Goal: Task Accomplishment & Management: Complete application form

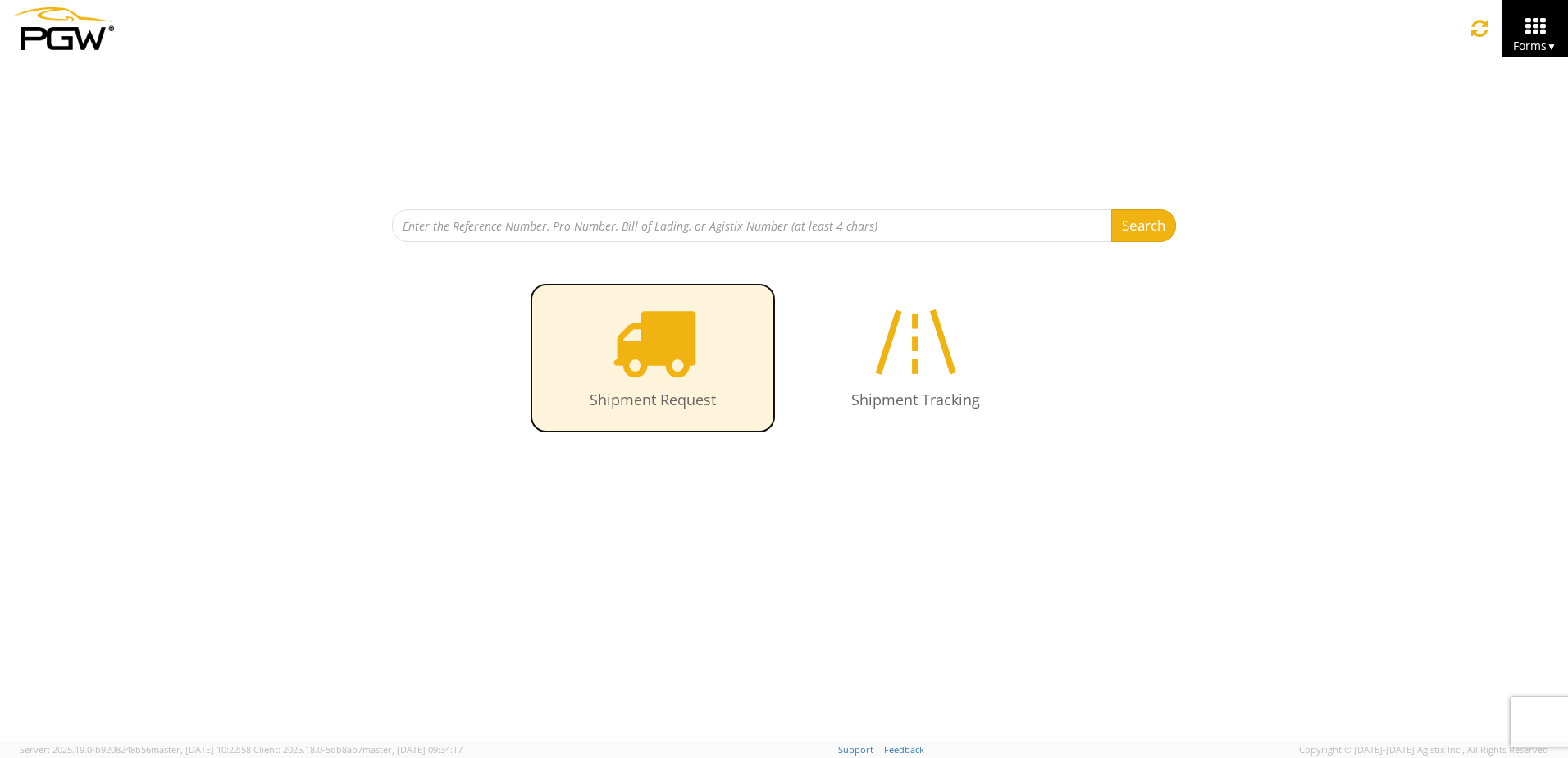
click at [679, 337] on icon at bounding box center [654, 341] width 85 height 85
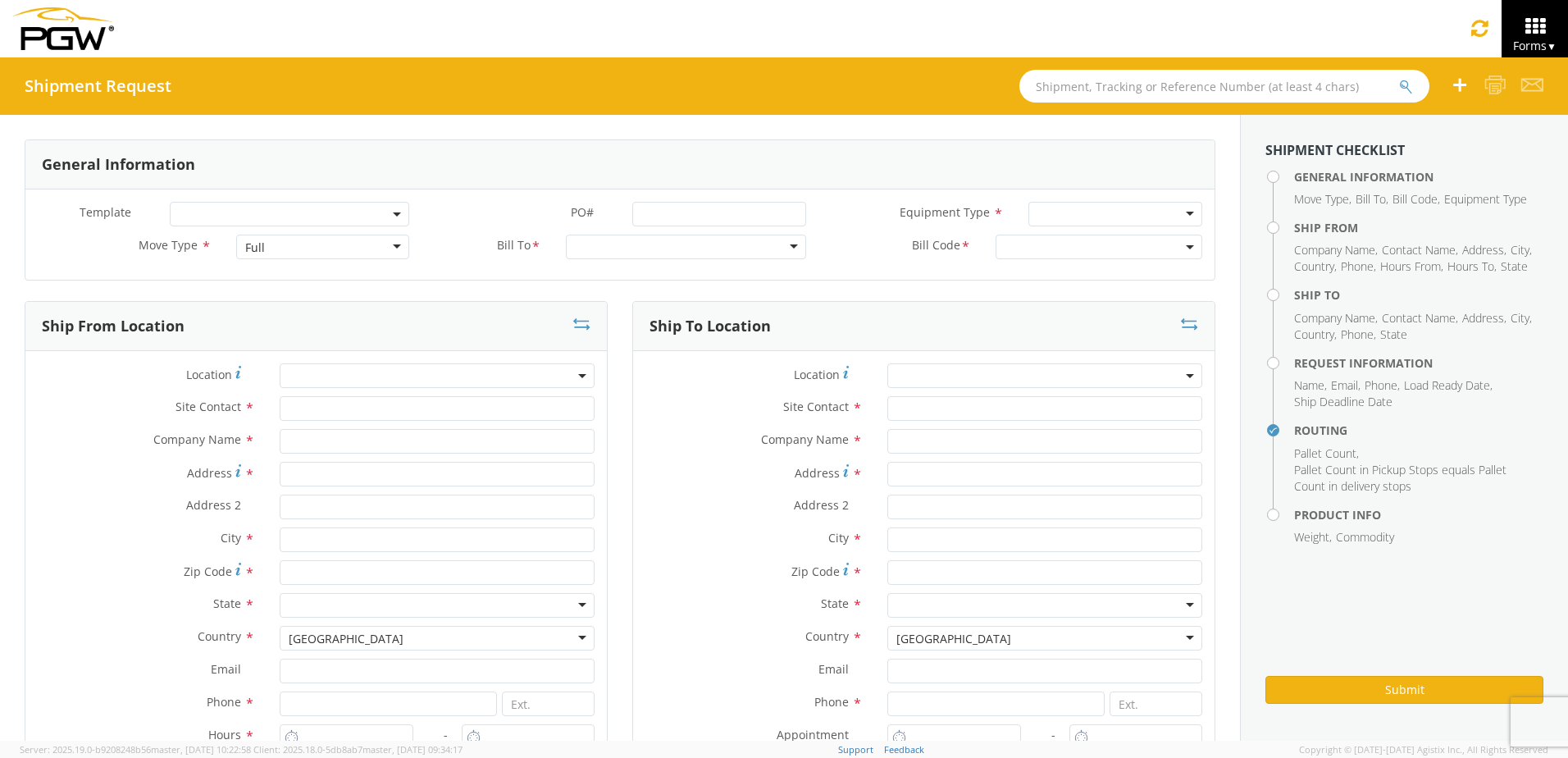
click at [370, 241] on div "Full" at bounding box center [322, 247] width 174 height 25
click at [573, 252] on div at bounding box center [685, 247] width 239 height 25
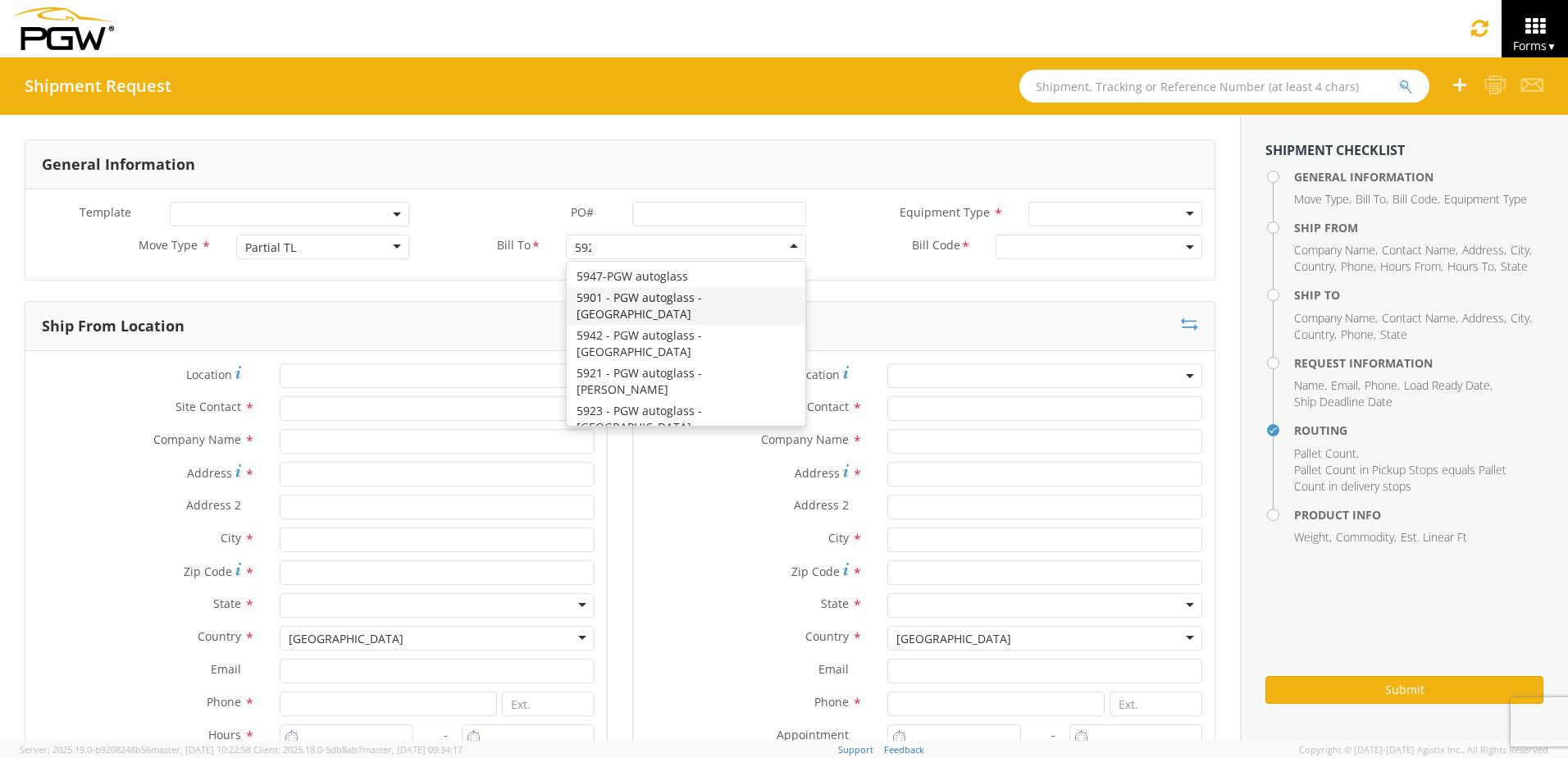
type input "5923"
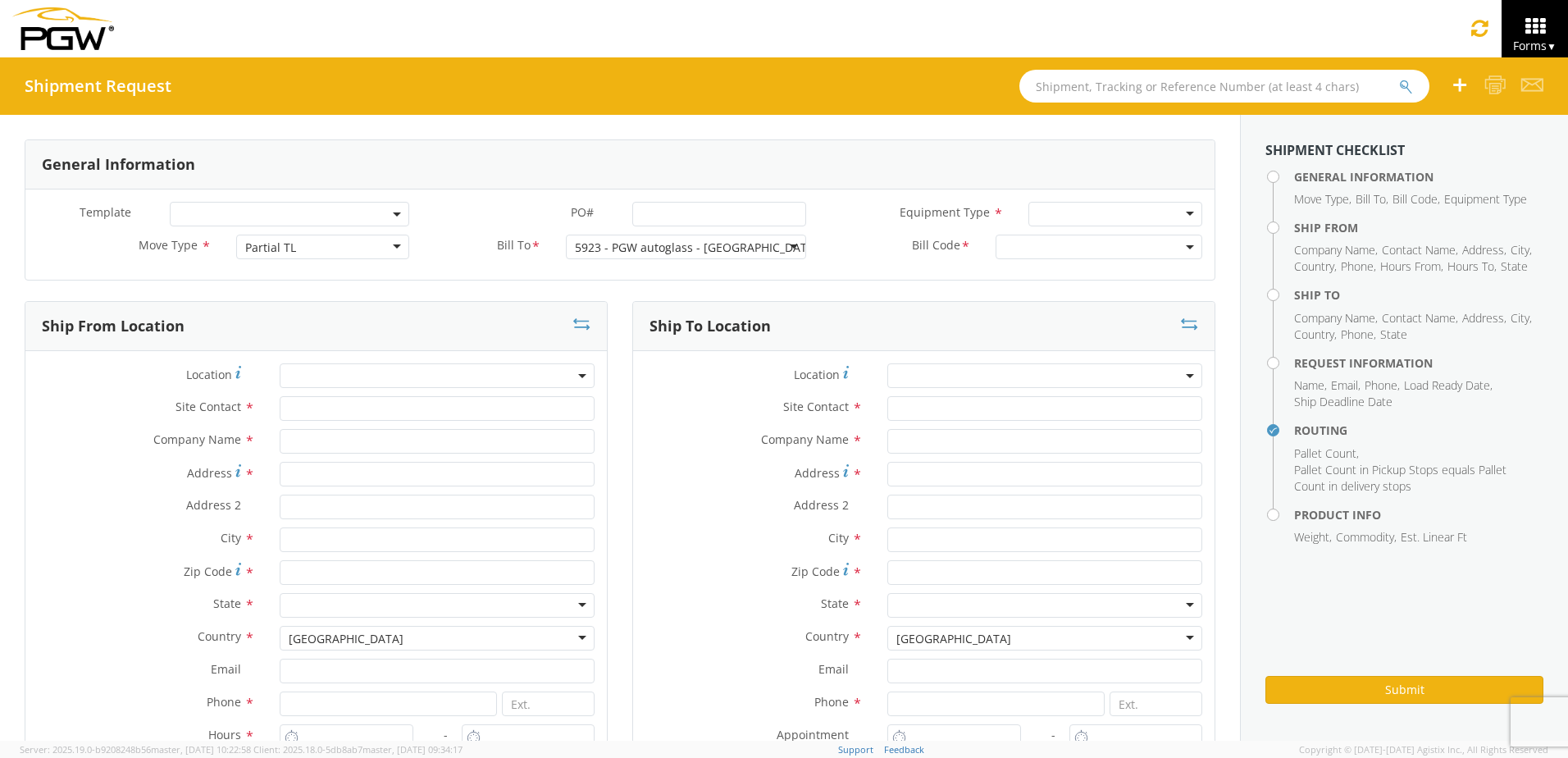
click at [1026, 250] on span at bounding box center [1099, 247] width 207 height 25
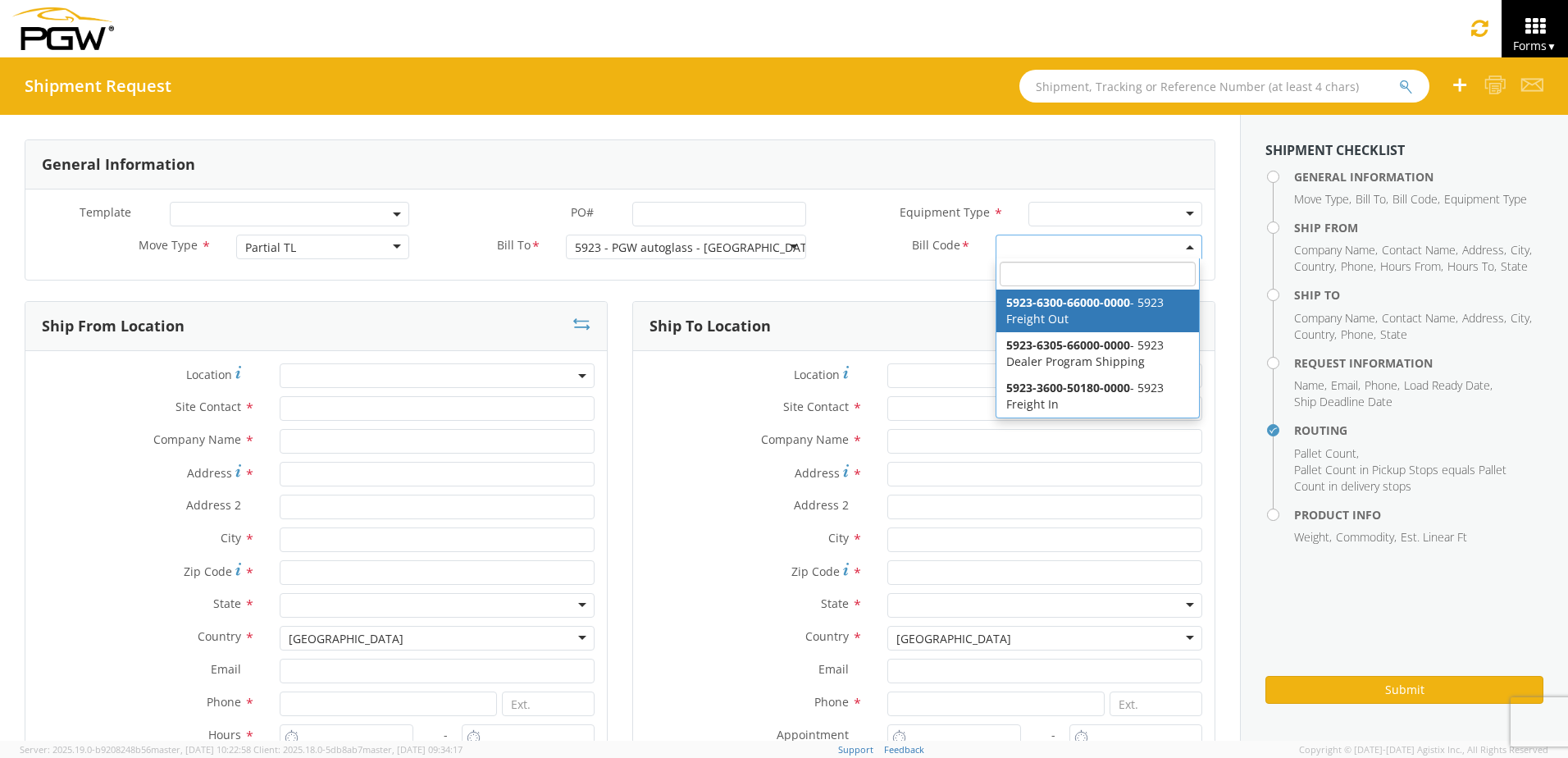
select select "5923-6300-66000-0000"
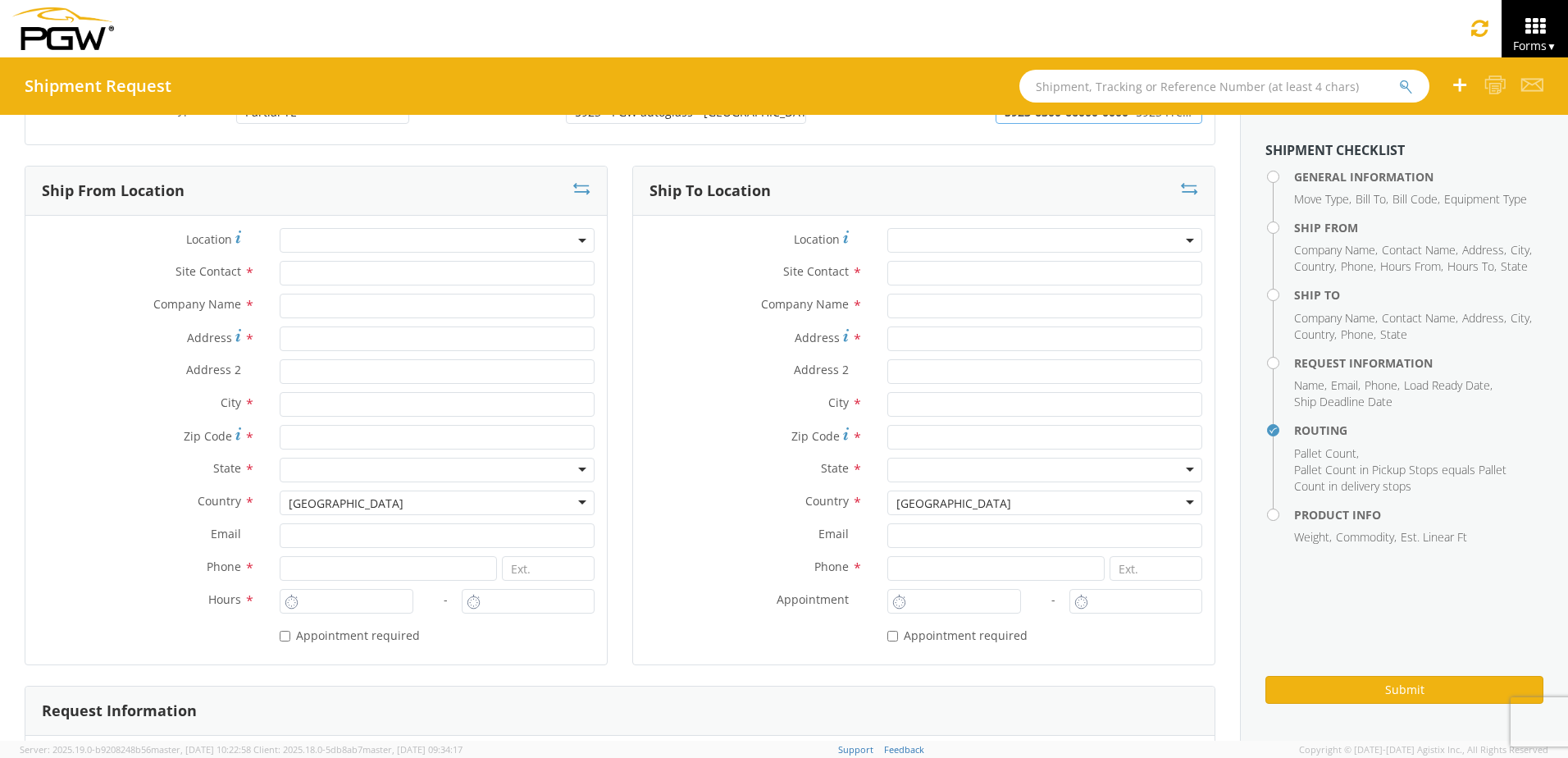
scroll to position [164, 0]
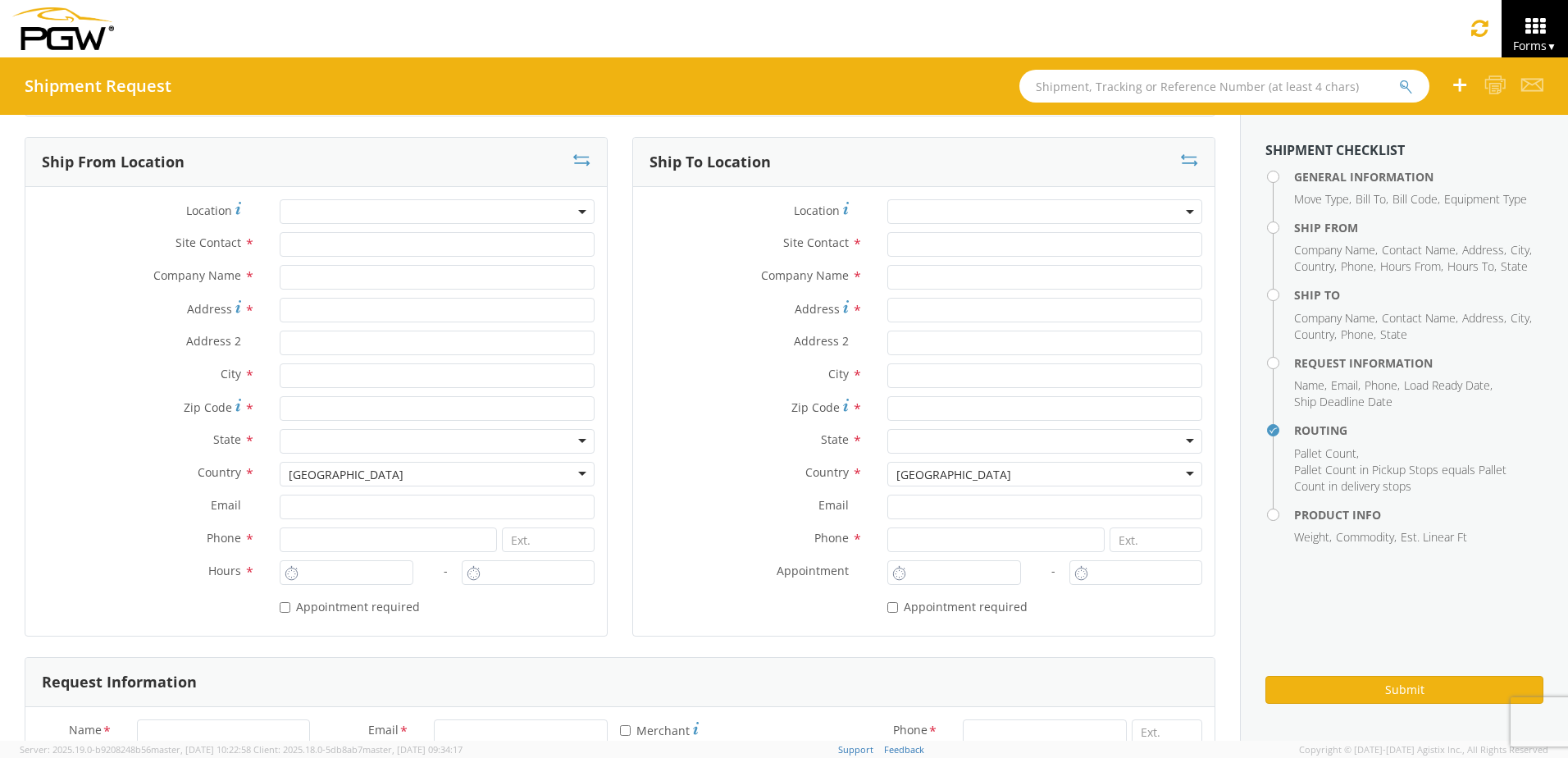
click at [404, 208] on span at bounding box center [437, 212] width 315 height 25
click at [411, 246] on input "search" at bounding box center [435, 239] width 302 height 25
type input "5923"
type input "5923 Branch Manager"
type input "5923 - PGW autoglass - [GEOGRAPHIC_DATA]"
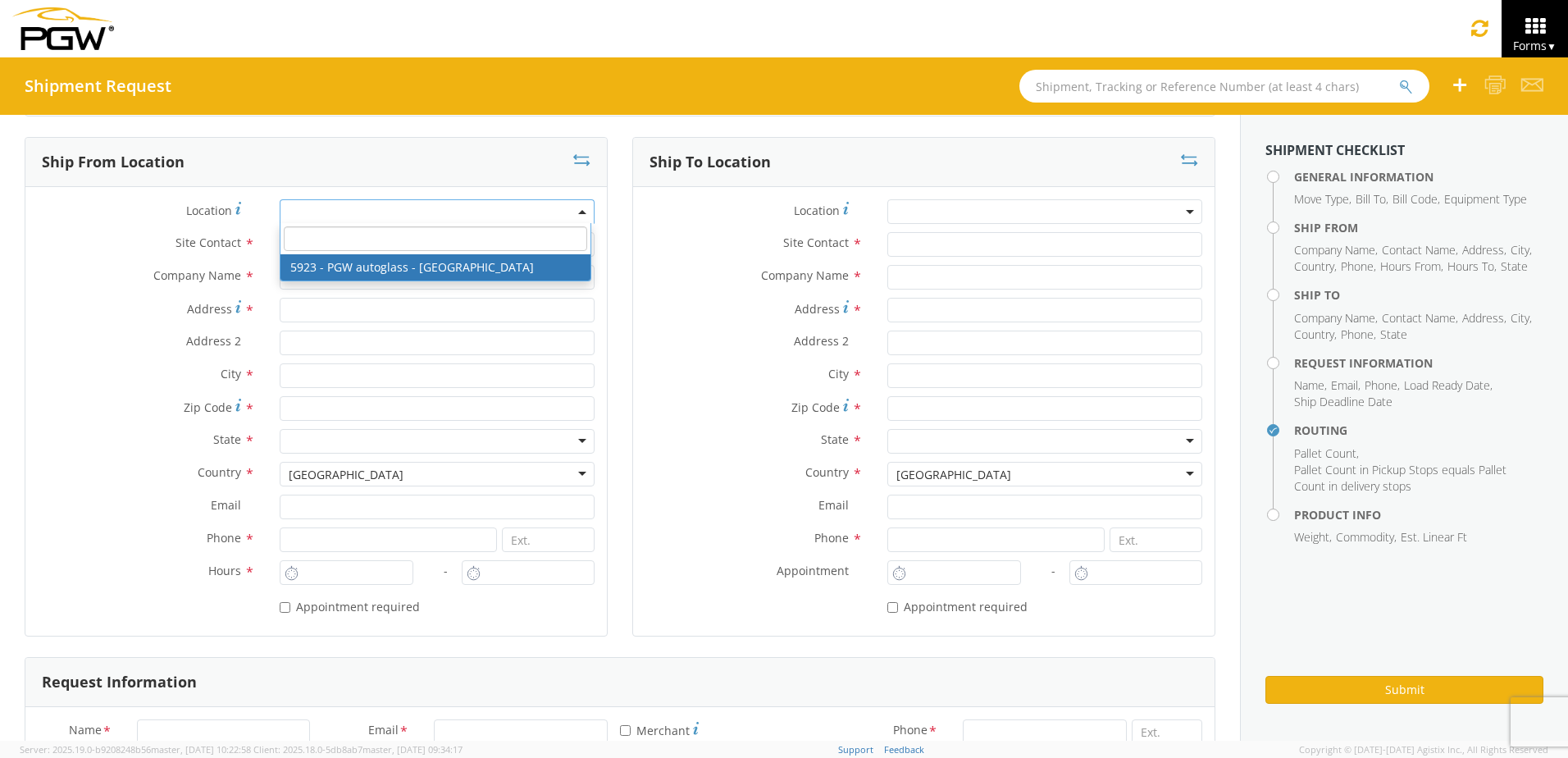
type input "[STREET_ADDRESS]"
type input "Bay 1"
type input "[GEOGRAPHIC_DATA]"
type input "T2C0J4"
type input "[EMAIL_ADDRESS][DOMAIN_NAME]"
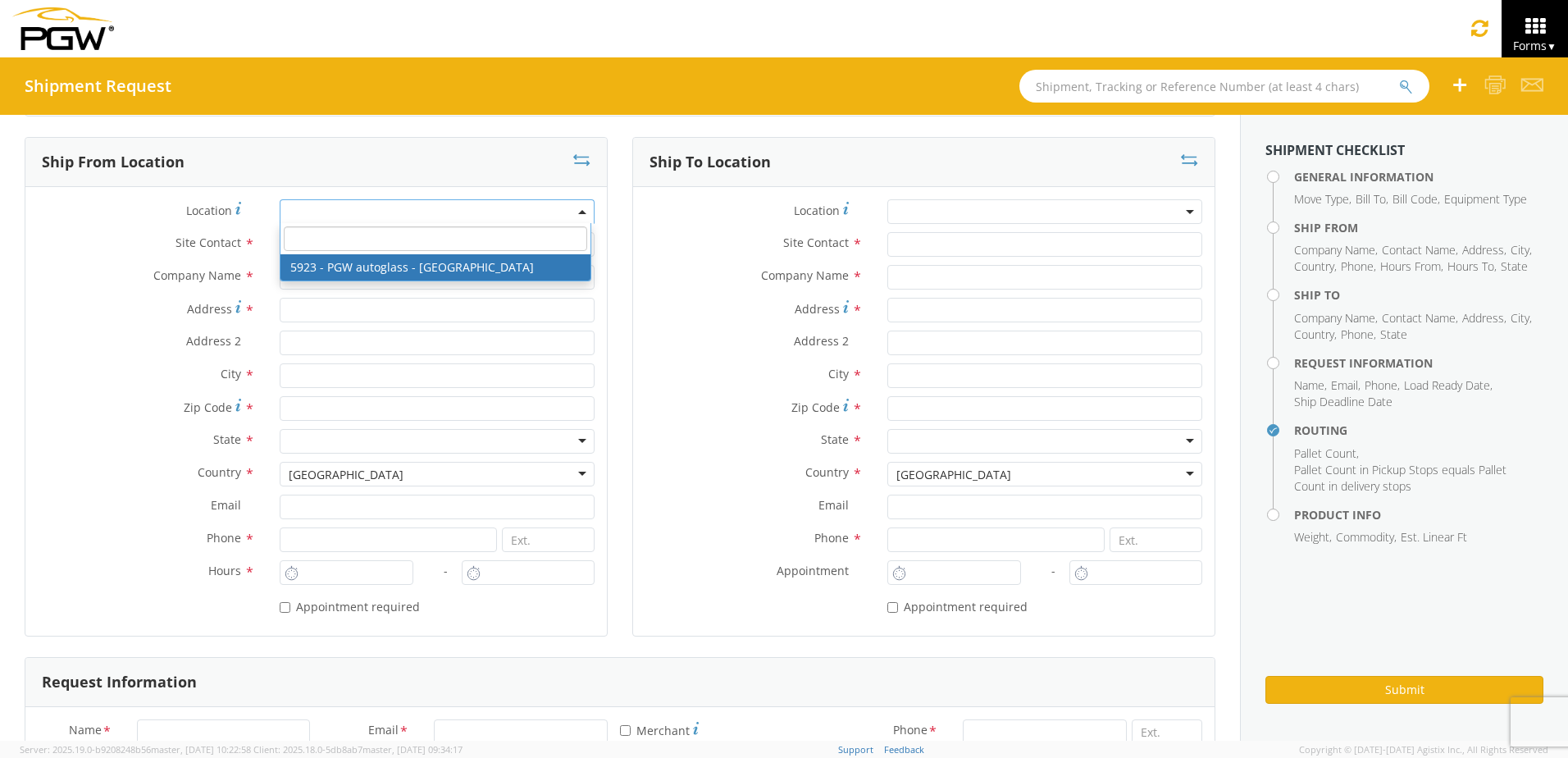
type input "[PHONE_NUMBER]"
type input "8:00 AM"
type input "4:30 PM"
select select "28509"
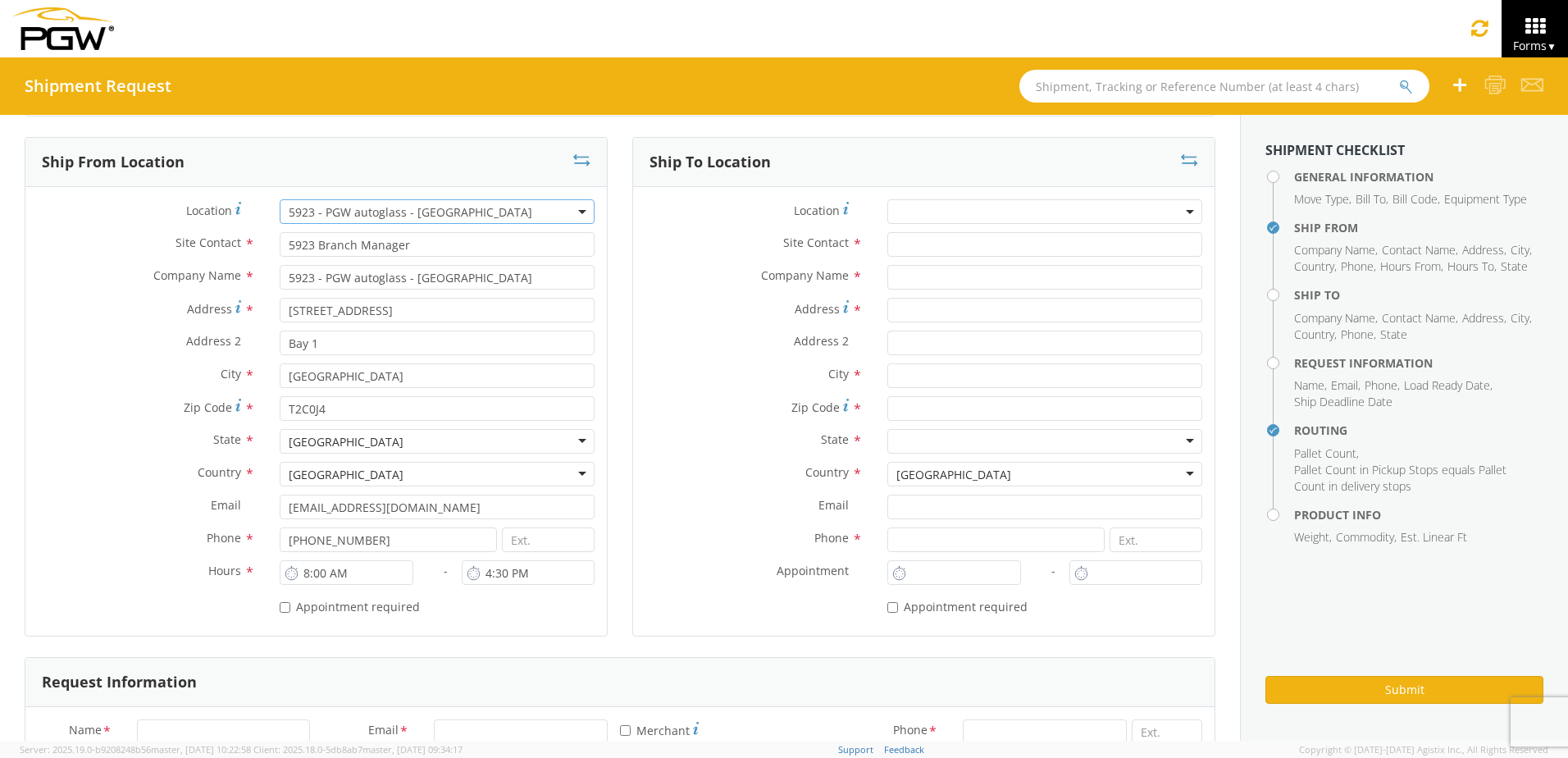
click at [932, 210] on span at bounding box center [1045, 212] width 315 height 25
click at [949, 245] on input "search" at bounding box center [1042, 239] width 302 height 25
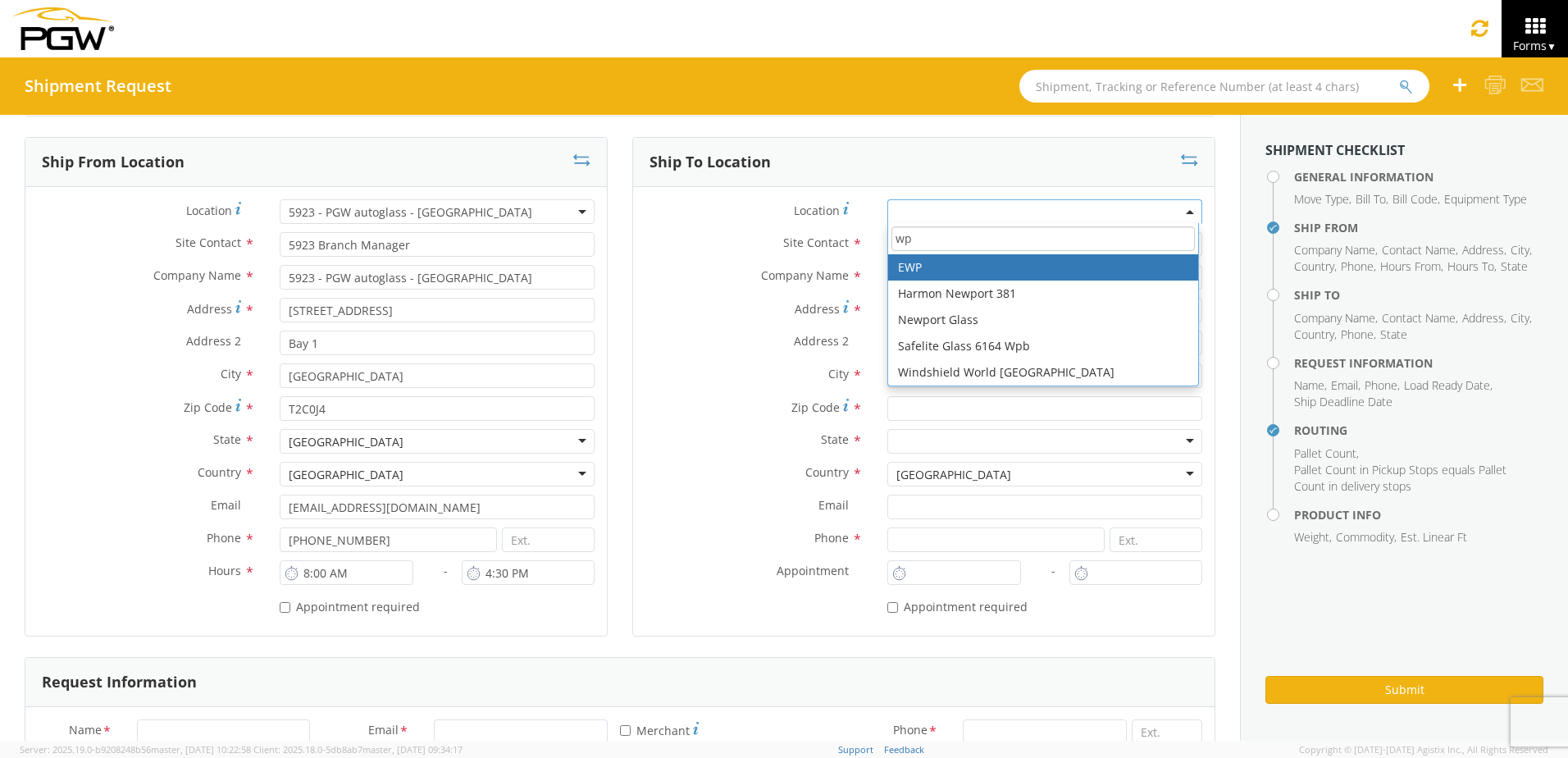
type input "w"
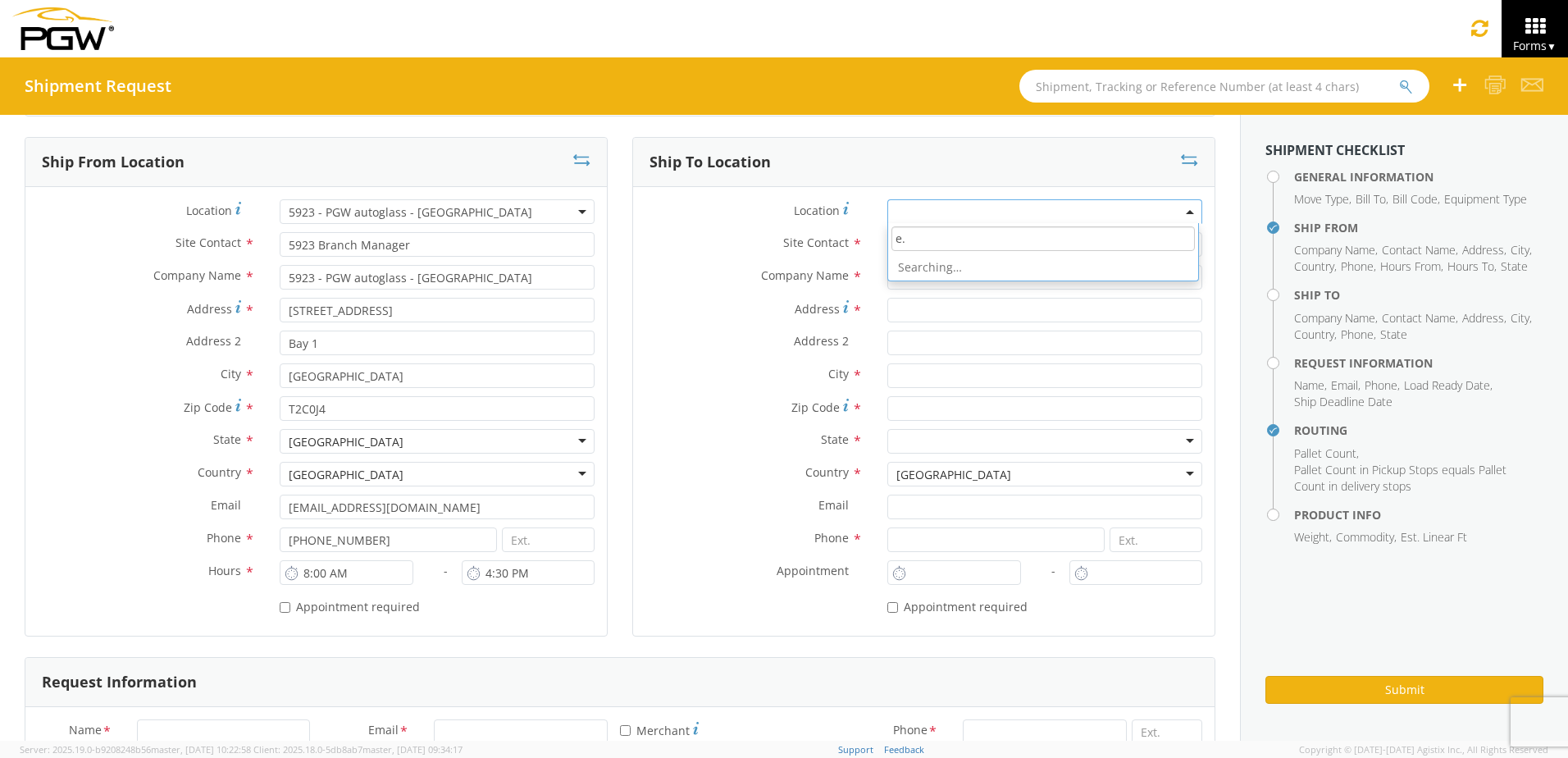
type input "e"
click at [948, 243] on input "text" at bounding box center [1045, 244] width 315 height 25
click at [941, 214] on span at bounding box center [1045, 212] width 315 height 25
click at [940, 239] on input "search" at bounding box center [1042, 239] width 302 height 25
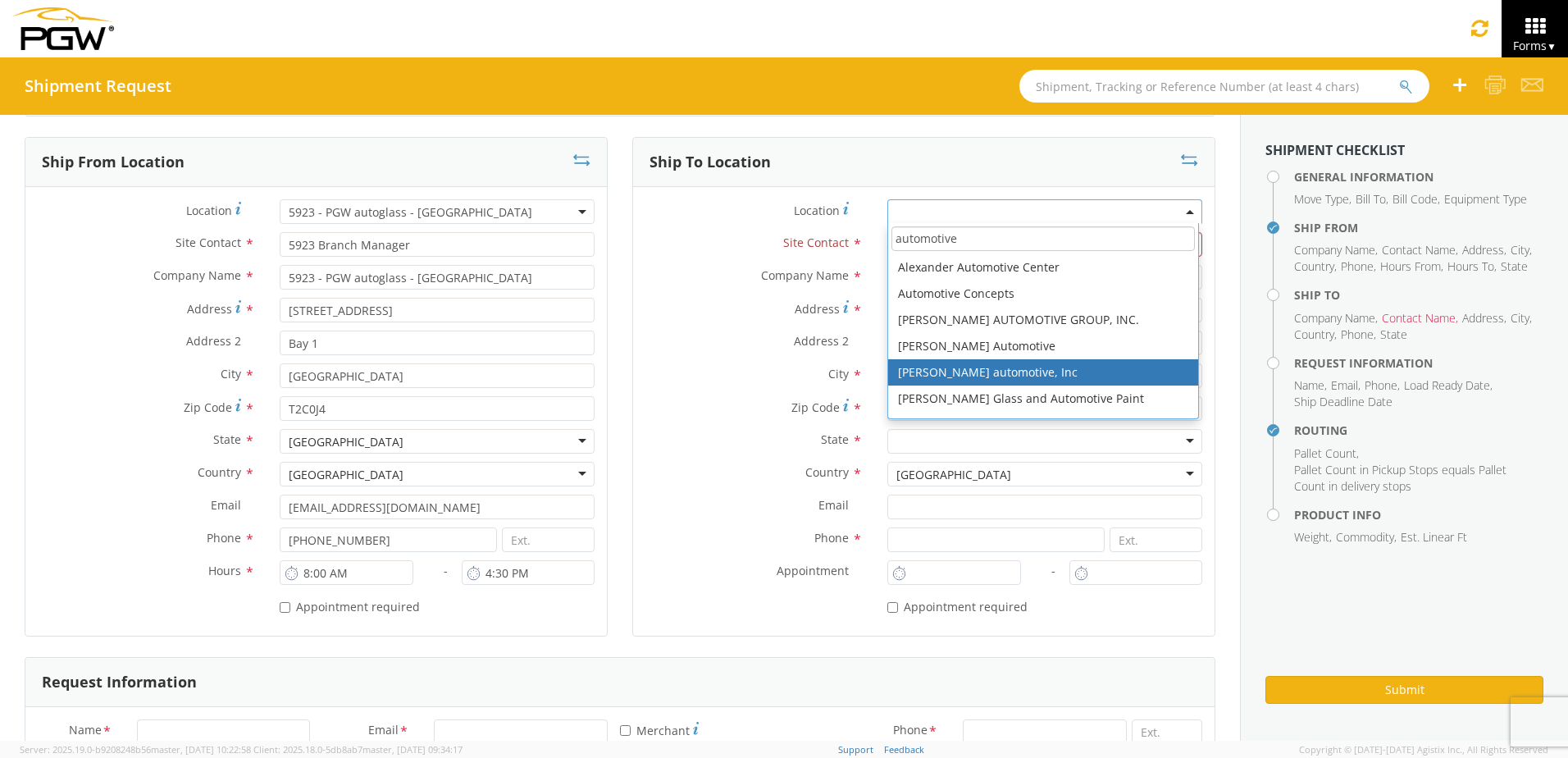
type input "automotive"
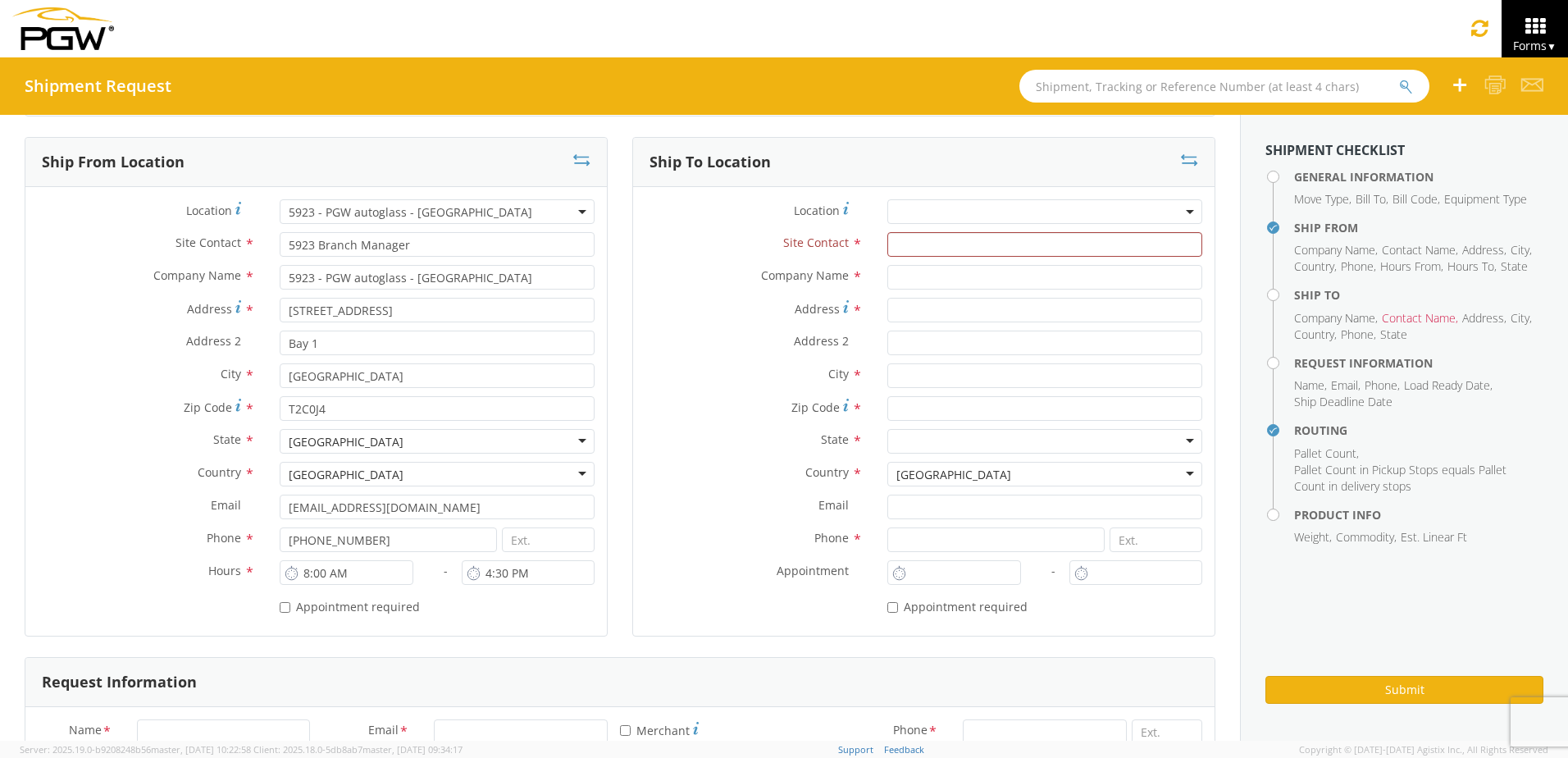
click at [105, 390] on div "City * [GEOGRAPHIC_DATA]" at bounding box center [316, 379] width 581 height 33
click at [898, 238] on input "text" at bounding box center [1045, 244] width 315 height 25
click at [896, 211] on span at bounding box center [1045, 212] width 315 height 25
click at [925, 236] on input "search" at bounding box center [1042, 239] width 302 height 25
type input "a"
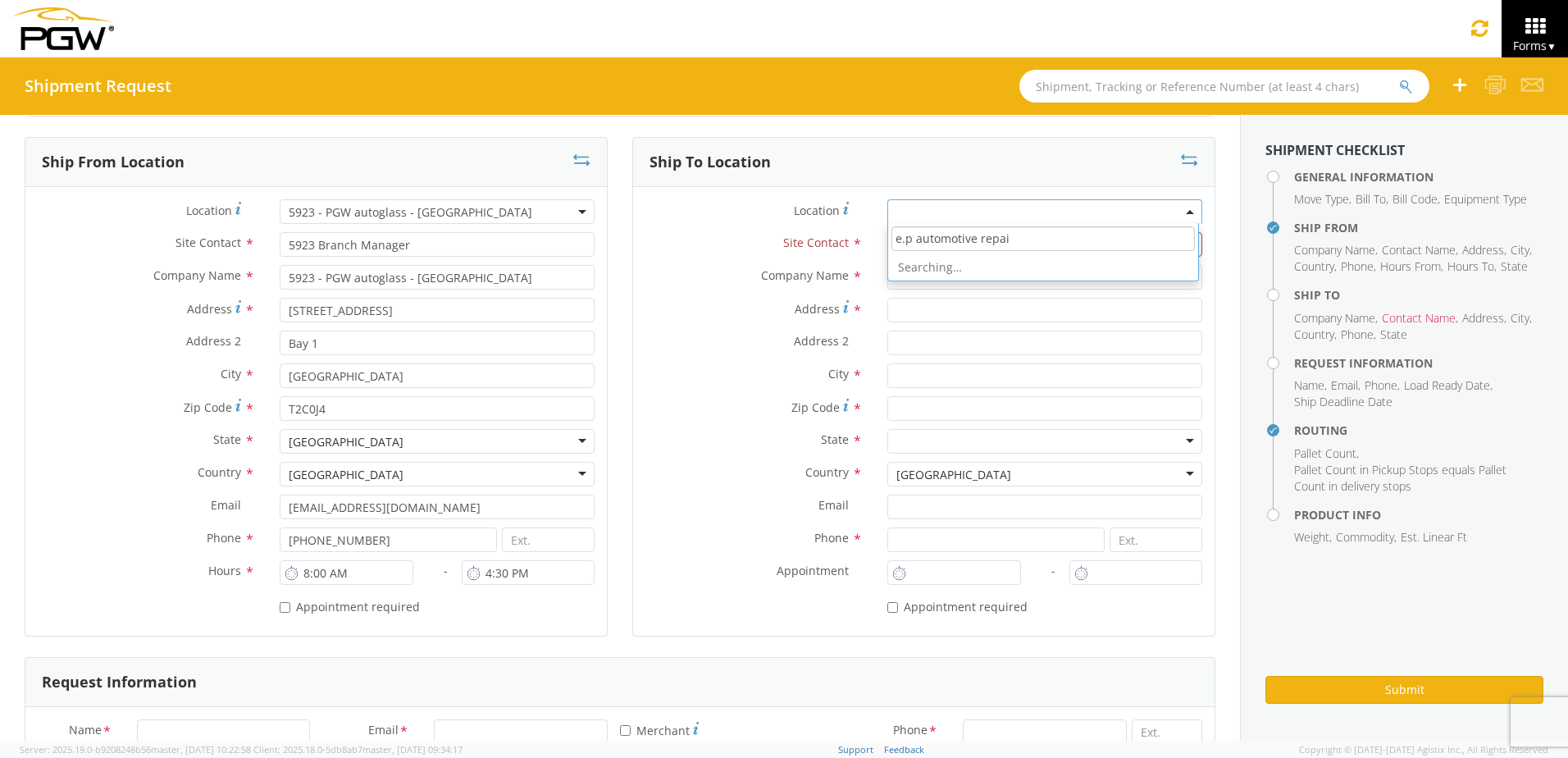
type input "e.p automotive repair"
click at [962, 272] on input "text" at bounding box center [1045, 277] width 315 height 25
type input "e"
drag, startPoint x: 967, startPoint y: 212, endPoint x: 993, endPoint y: 221, distance: 27.5
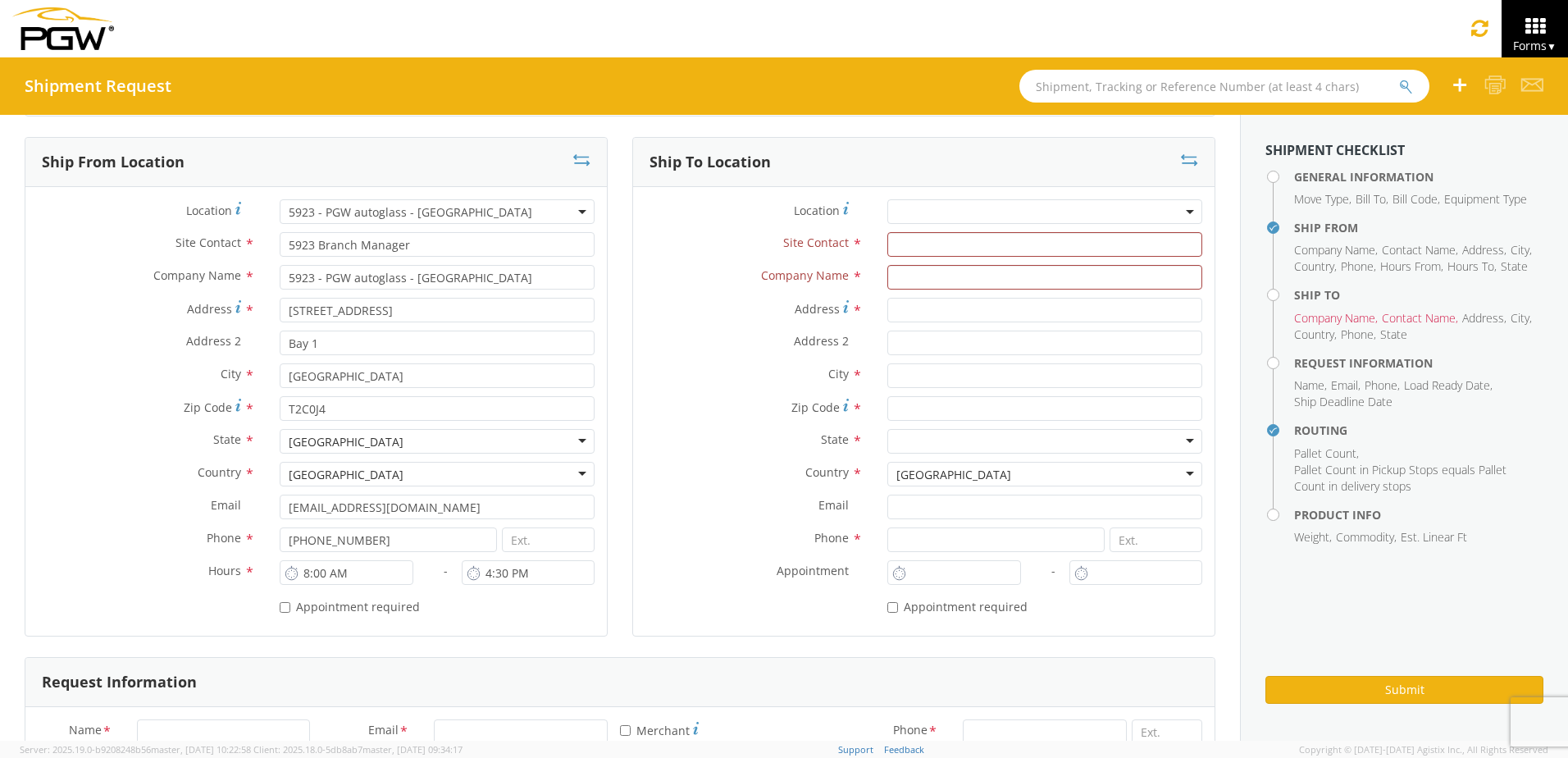
click at [967, 212] on span at bounding box center [1045, 212] width 315 height 25
click at [1056, 233] on input "search" at bounding box center [1042, 239] width 302 height 25
click at [912, 237] on input "T9H 4G1" at bounding box center [1042, 239] width 302 height 25
type input "T9H4G1"
click at [645, 223] on div "Location * No results found" at bounding box center [924, 212] width 581 height 25
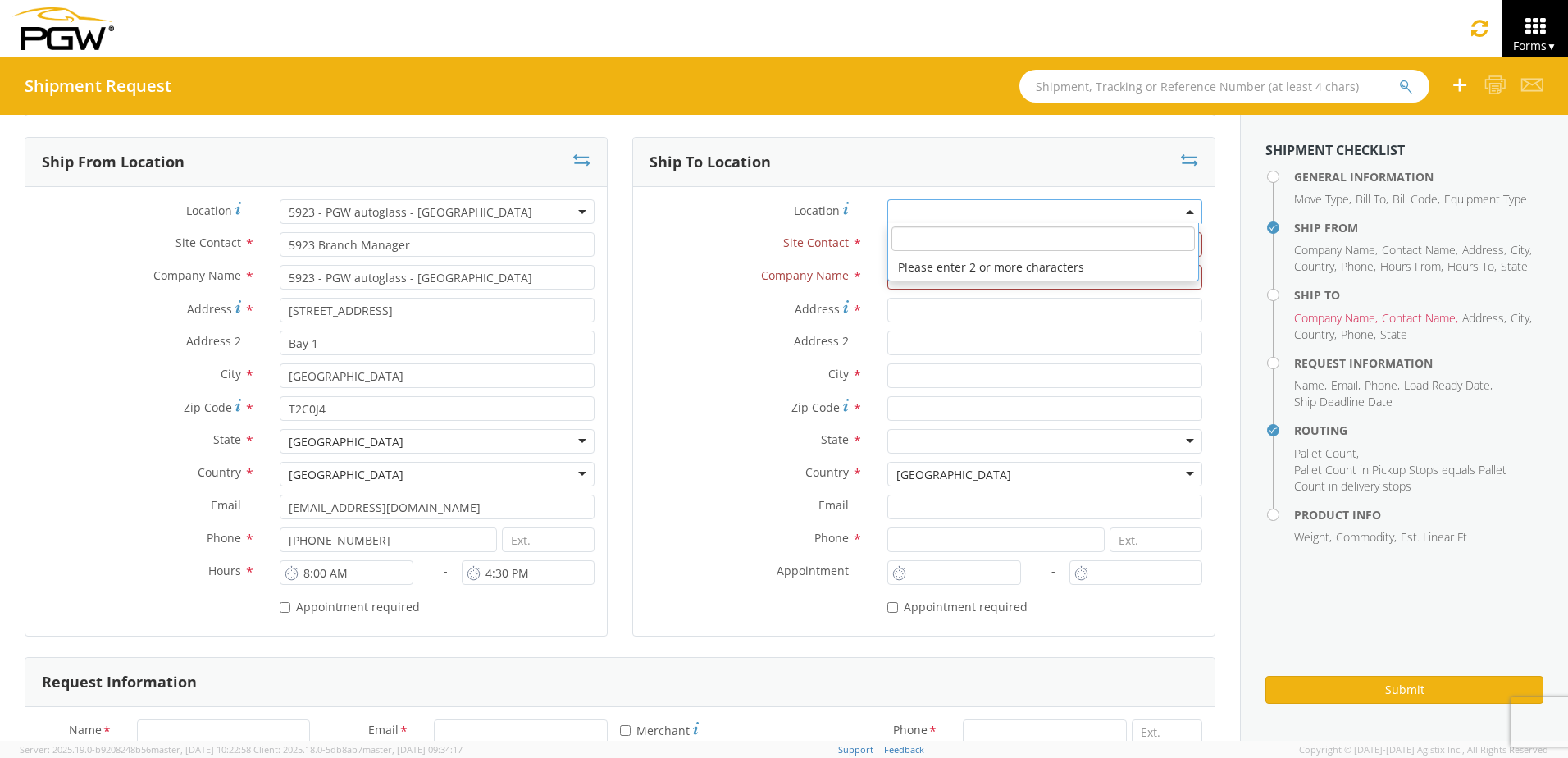
click at [964, 213] on span at bounding box center [1045, 212] width 315 height 25
click at [727, 234] on label "Site Contact *" at bounding box center [753, 242] width 242 height 22
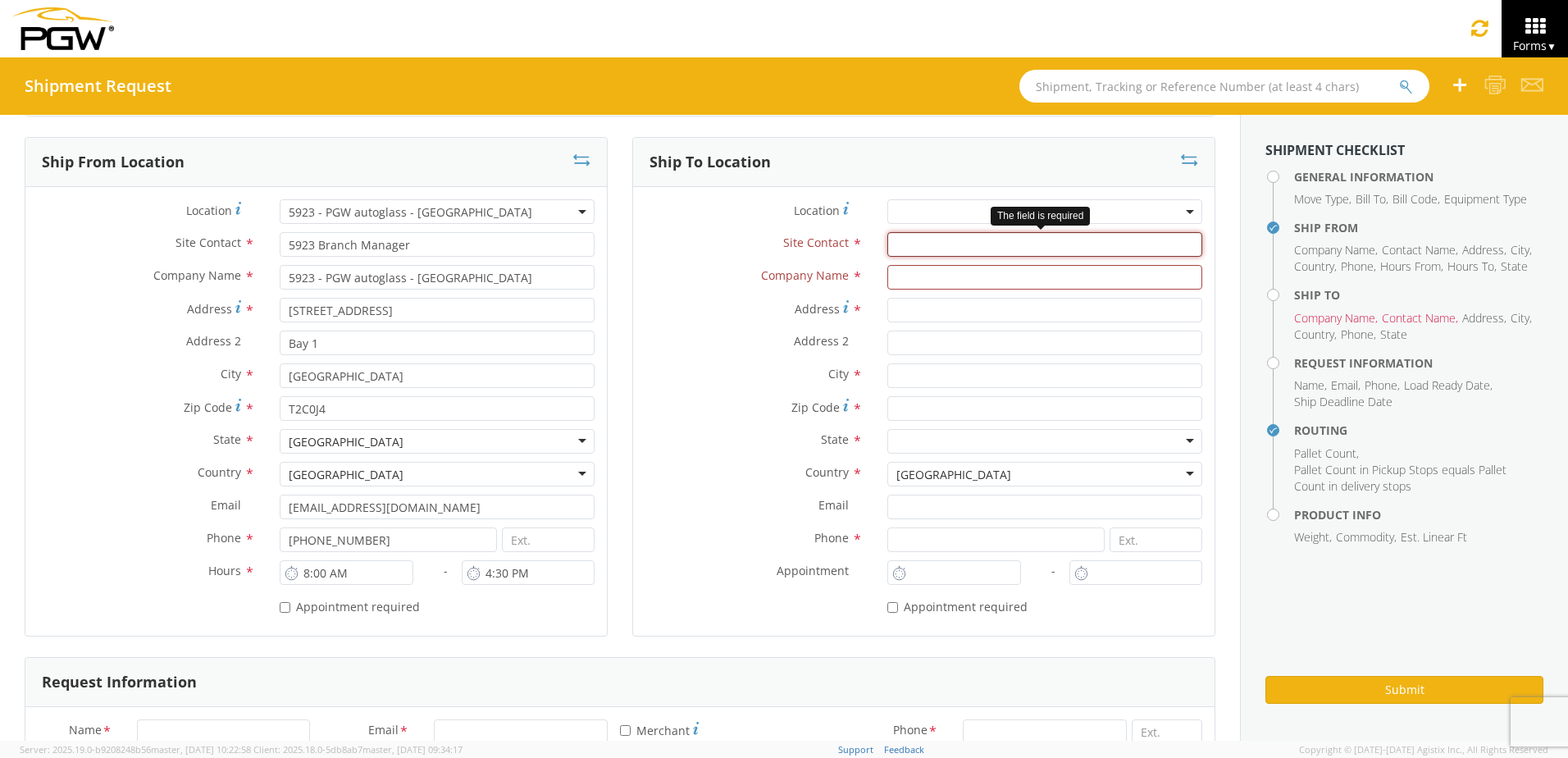
click at [929, 246] on input "text" at bounding box center [1045, 244] width 315 height 25
click at [921, 247] on input "text" at bounding box center [1045, 244] width 315 height 25
type input "[PERSON_NAME]"
click at [936, 279] on input "text" at bounding box center [1045, 277] width 315 height 25
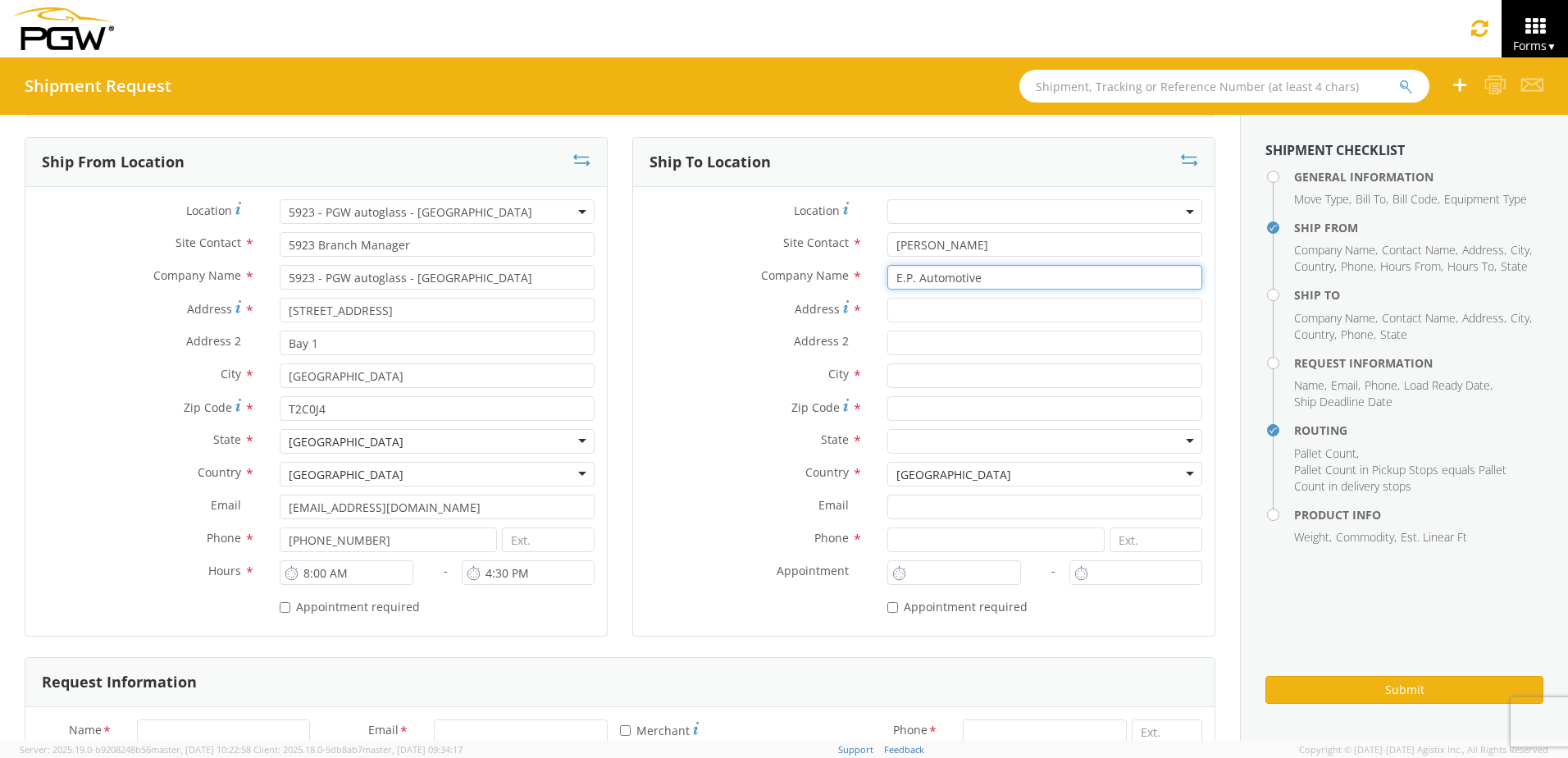
type input "E.P. Automotive"
click at [1007, 309] on input "Address *" at bounding box center [1045, 310] width 315 height 25
type input "300 C [PERSON_NAME]"
click at [945, 374] on input "text" at bounding box center [1045, 375] width 315 height 25
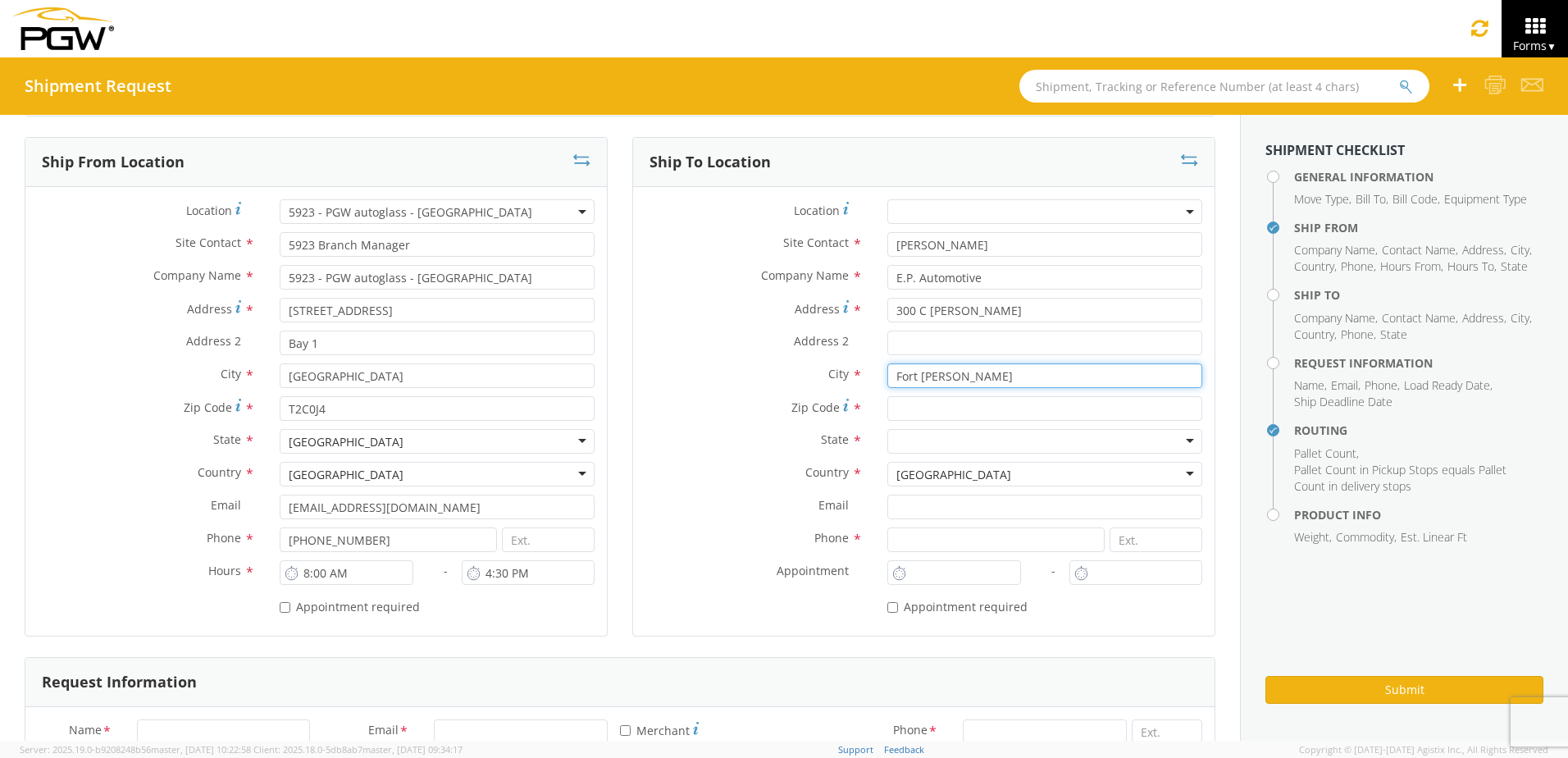
click at [978, 372] on input "Fort [PERSON_NAME]" at bounding box center [1045, 375] width 315 height 25
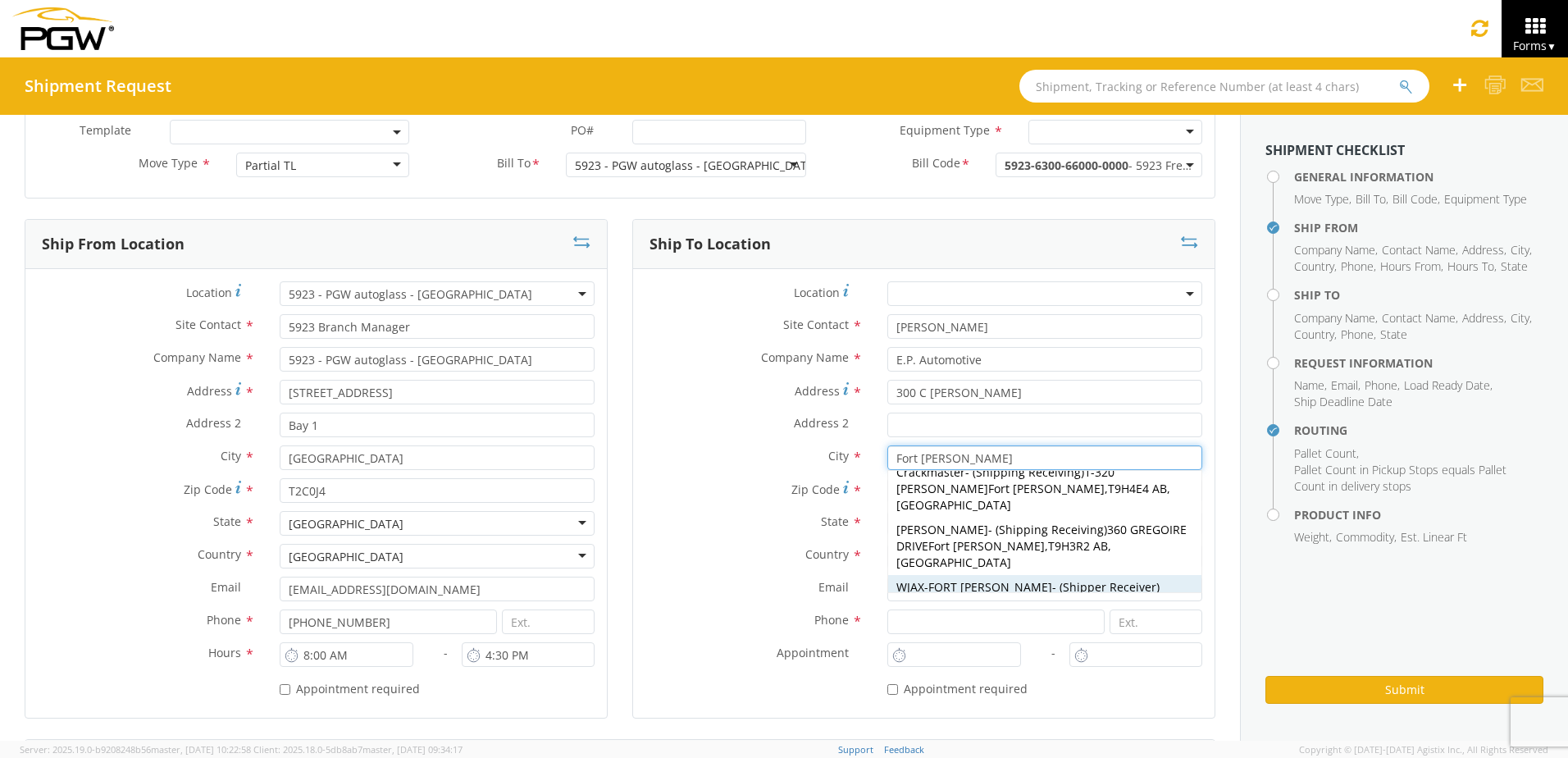
scroll to position [0, 0]
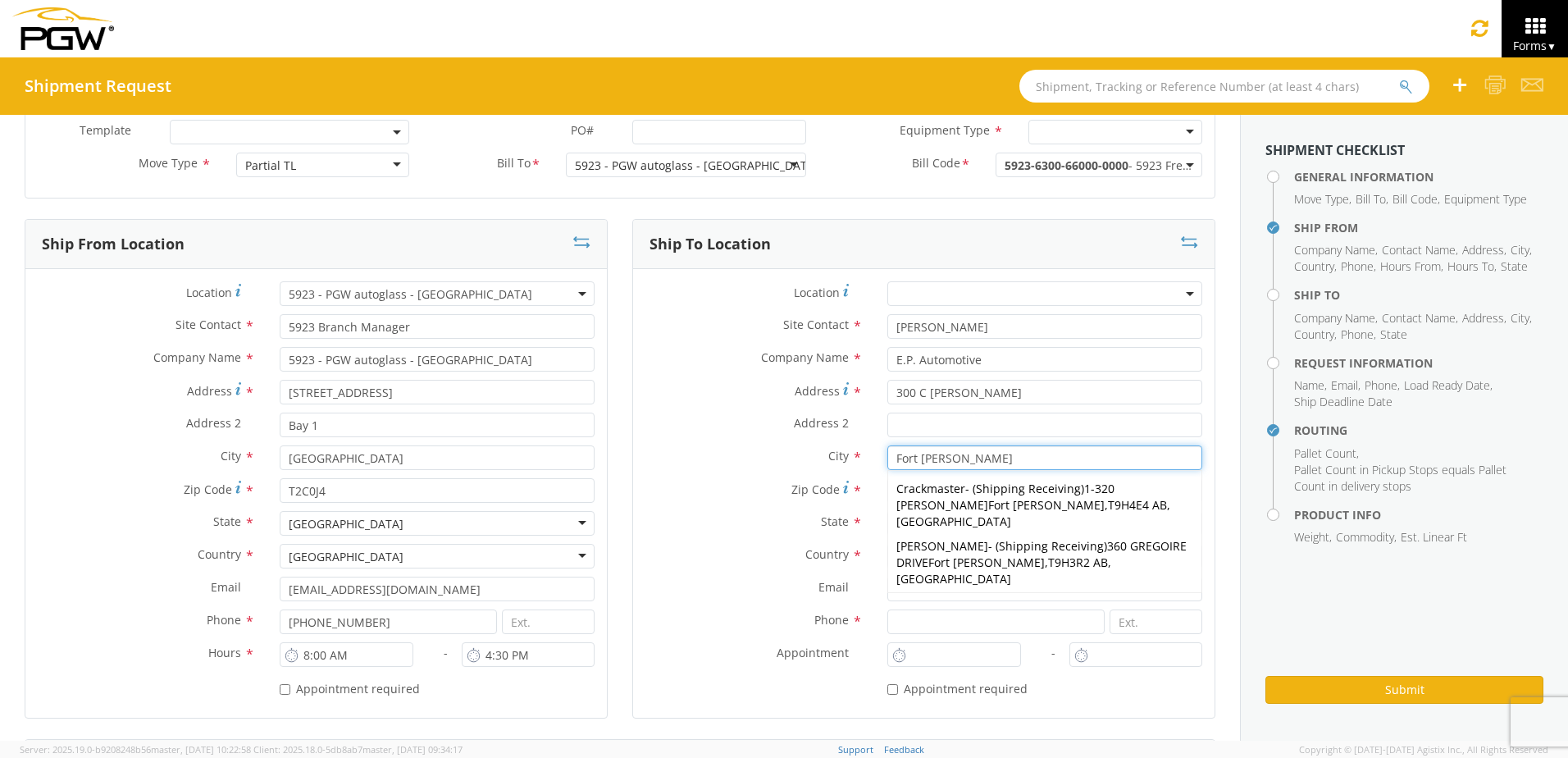
type input "Fort [PERSON_NAME]"
click at [670, 421] on label "Address 2 *" at bounding box center [753, 423] width 242 height 22
click at [888, 421] on input "Address 2 *" at bounding box center [1045, 425] width 315 height 25
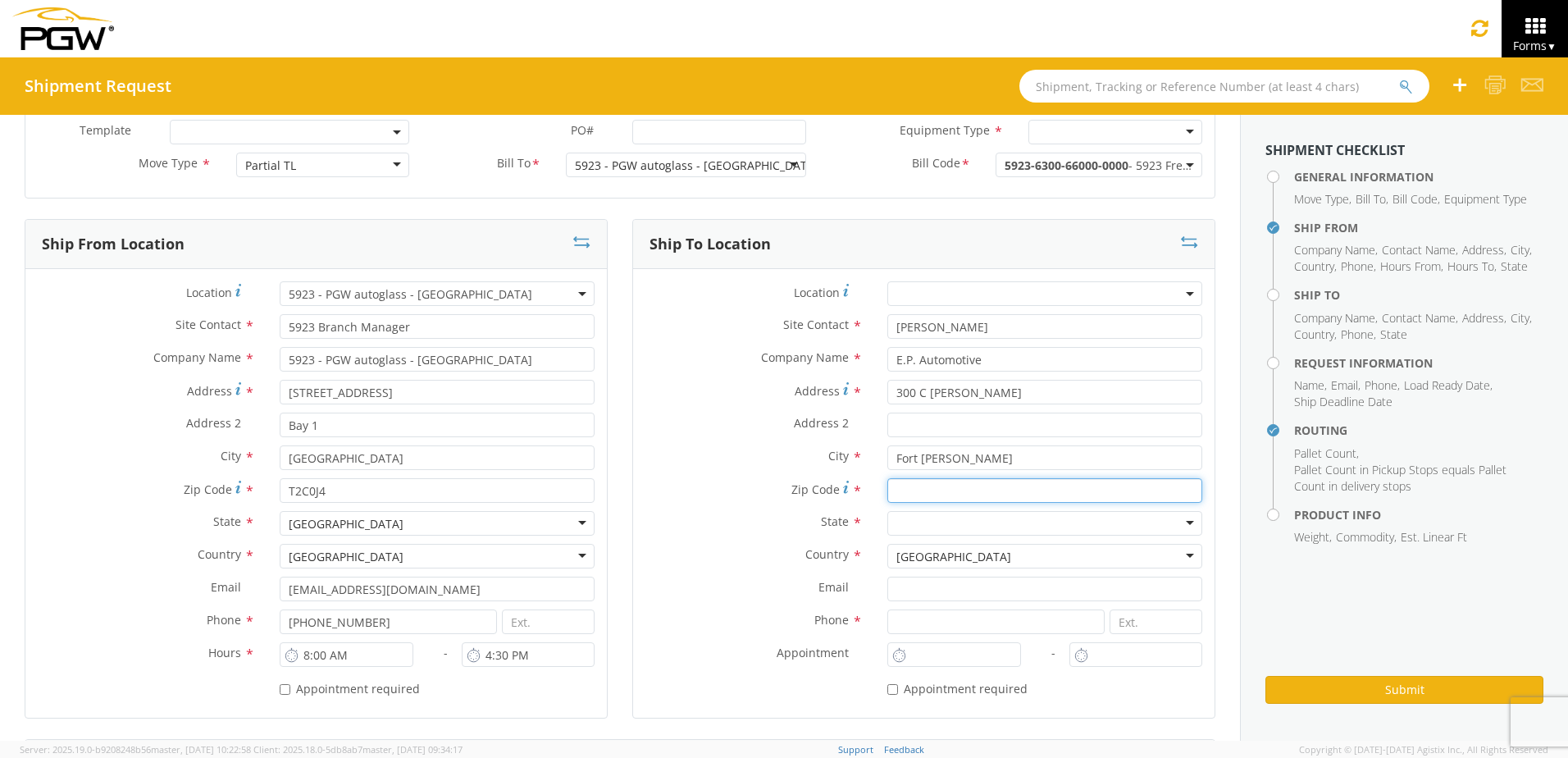
click at [933, 494] on input "Zip Code *" at bounding box center [1045, 491] width 315 height 25
type input "T9H 4G1"
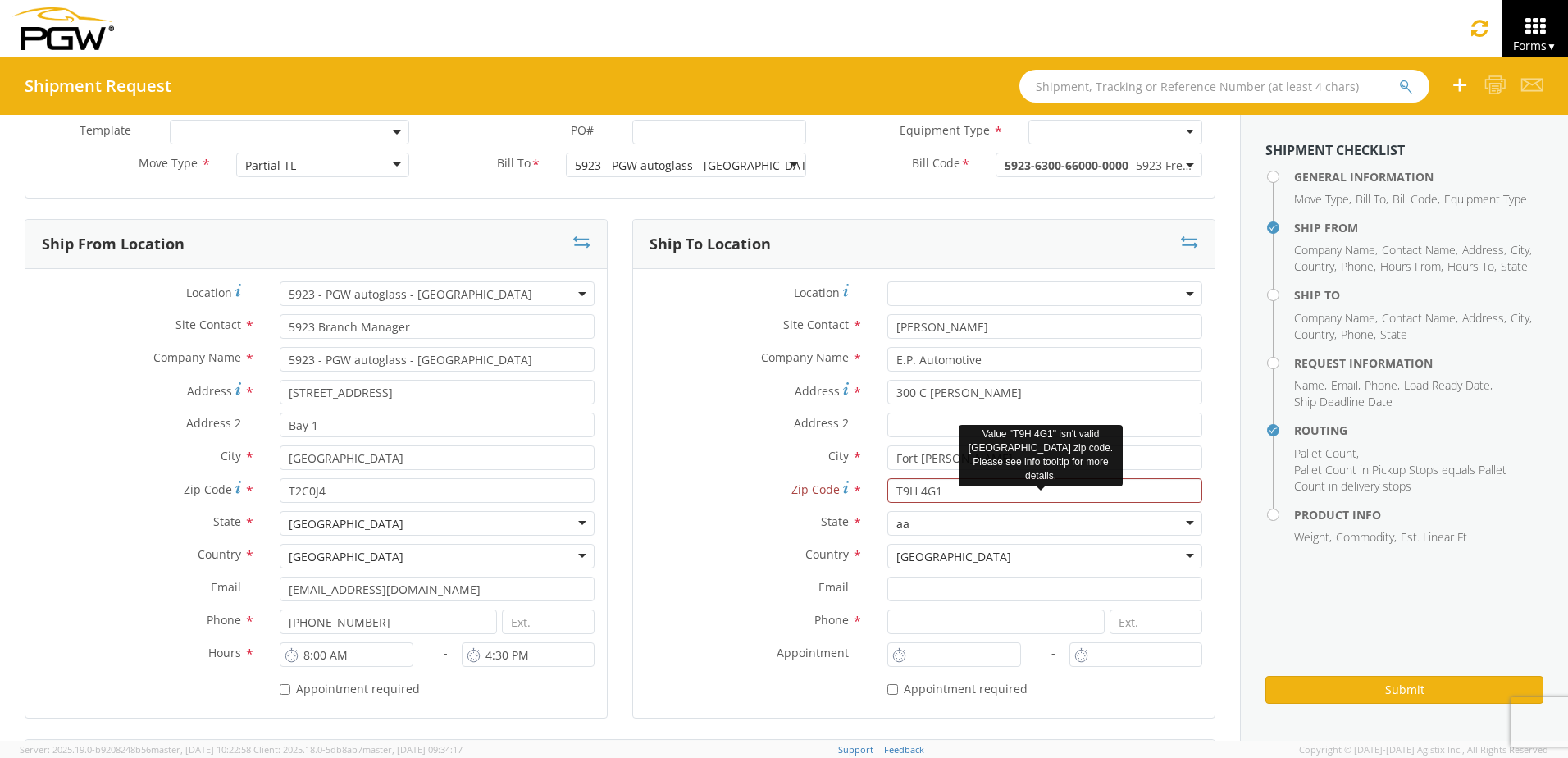
type input "a"
click at [748, 543] on div "State * [US_STATE] [US_STATE] [US_STATE] [US_STATE] Armed Forces Americas Armed…" at bounding box center [924, 527] width 581 height 33
click at [921, 558] on div "[GEOGRAPHIC_DATA]" at bounding box center [953, 557] width 115 height 17
click at [919, 519] on div at bounding box center [1045, 523] width 315 height 25
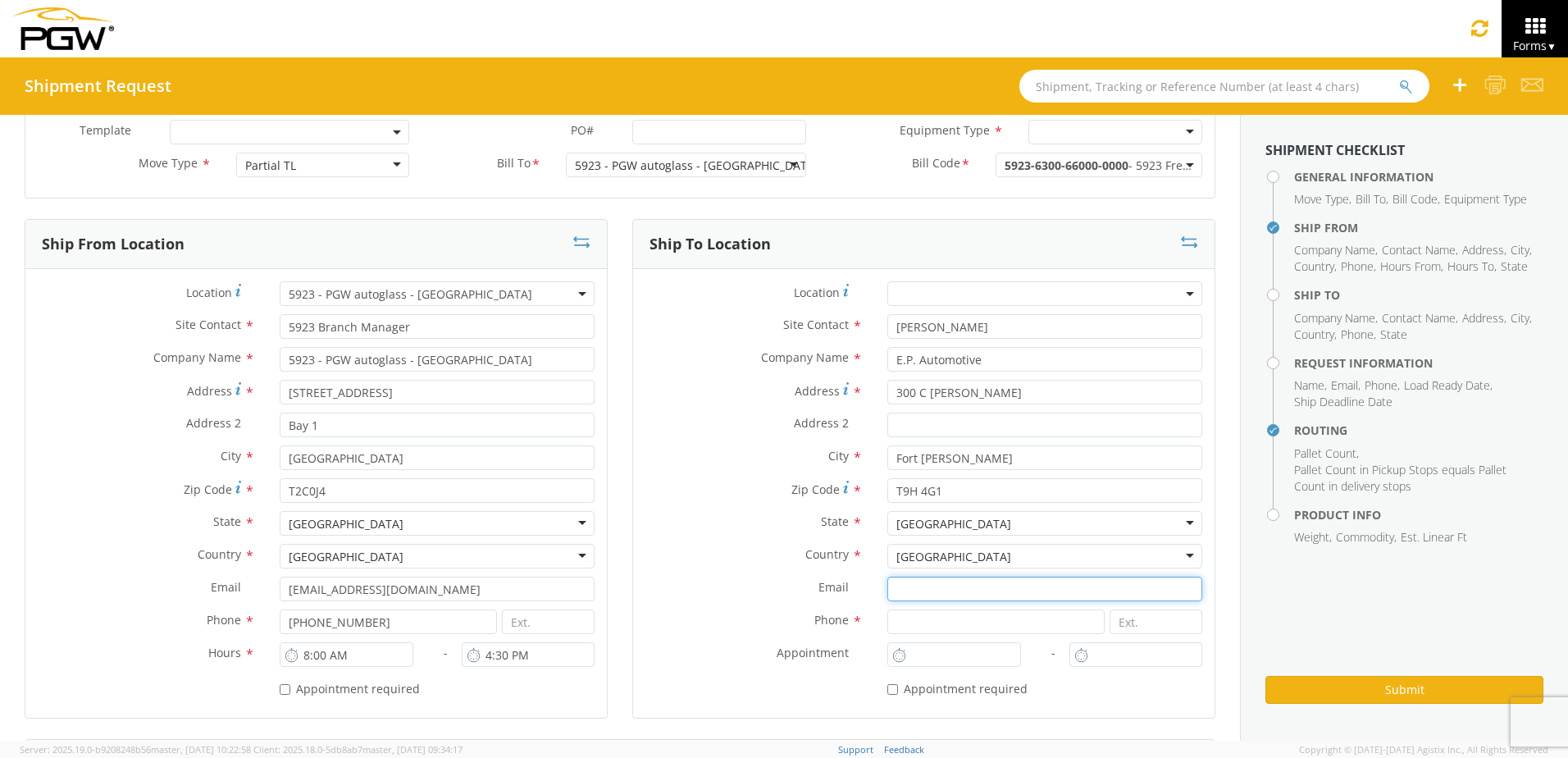
click at [943, 586] on input "Email *" at bounding box center [1045, 589] width 315 height 25
click at [1018, 592] on input "Email *" at bounding box center [1045, 589] width 315 height 25
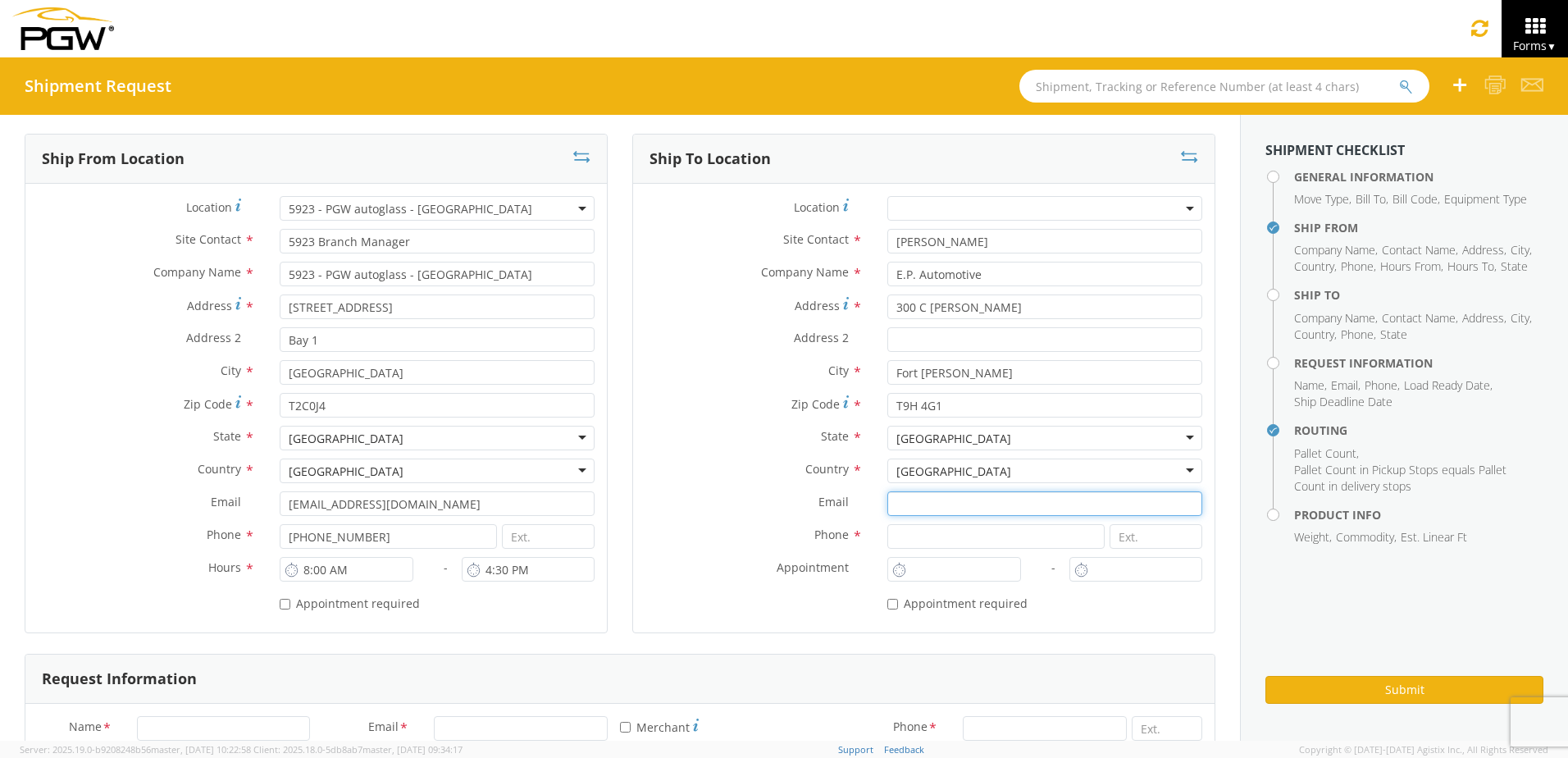
scroll to position [246, 0]
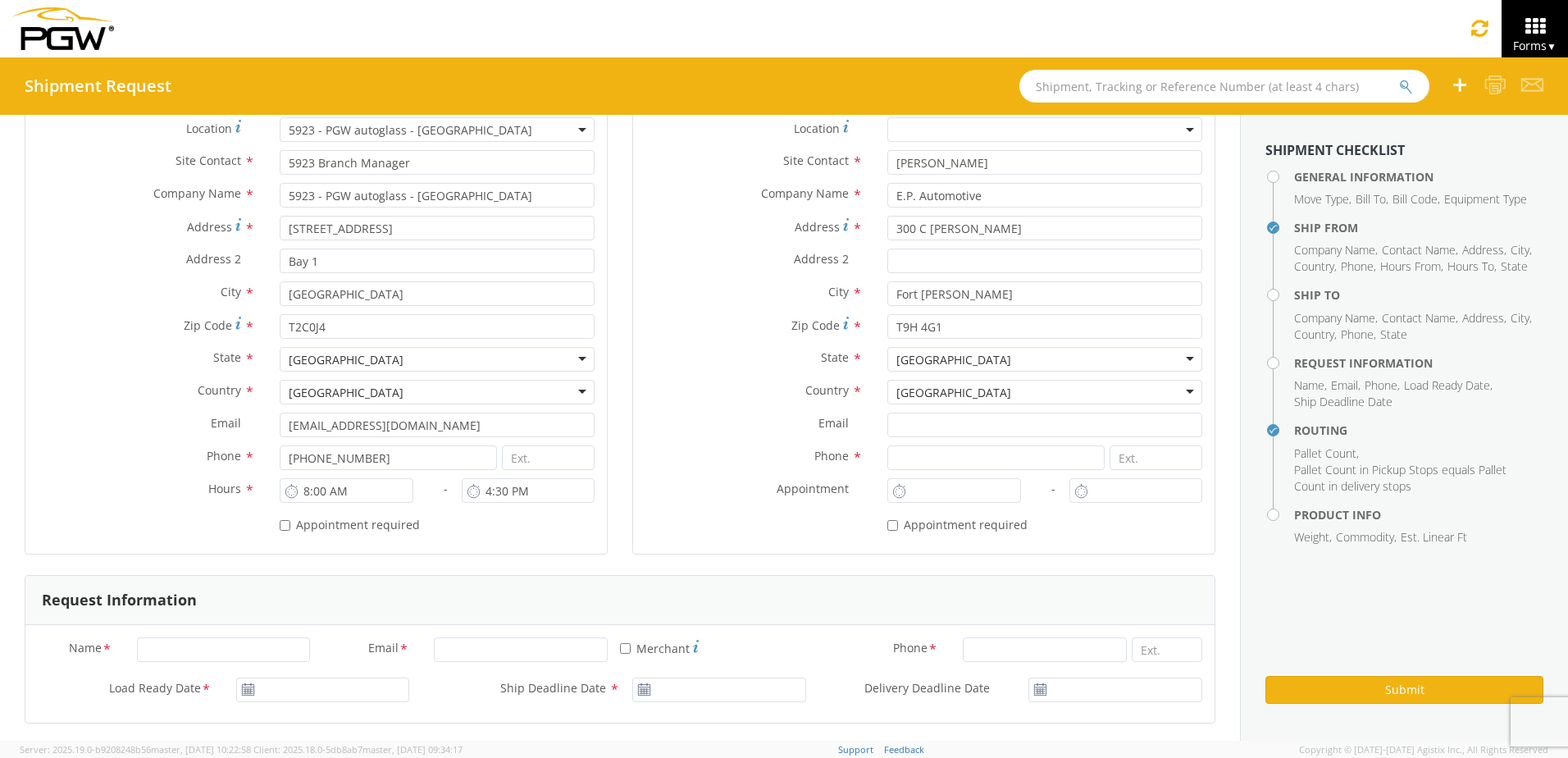
click at [771, 418] on label "Email *" at bounding box center [753, 423] width 242 height 22
click at [888, 418] on input "Email *" at bounding box center [1045, 425] width 315 height 25
click at [950, 458] on input at bounding box center [997, 457] width 218 height 25
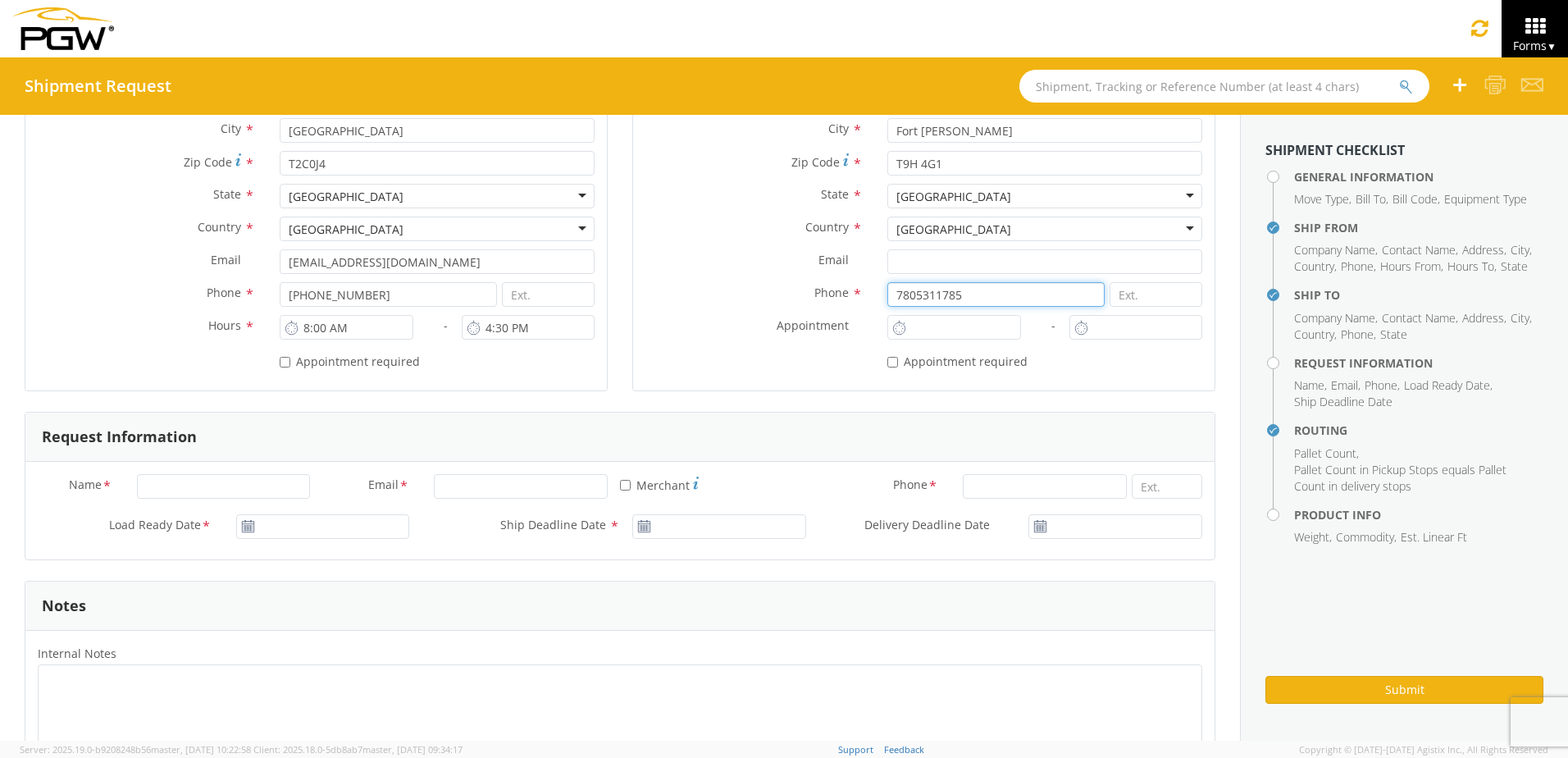
scroll to position [410, 0]
type input "7805311785"
click at [270, 489] on input "Name *" at bounding box center [223, 486] width 174 height 25
type input "[PERSON_NAME]"
click at [491, 489] on input "Email *" at bounding box center [520, 486] width 174 height 25
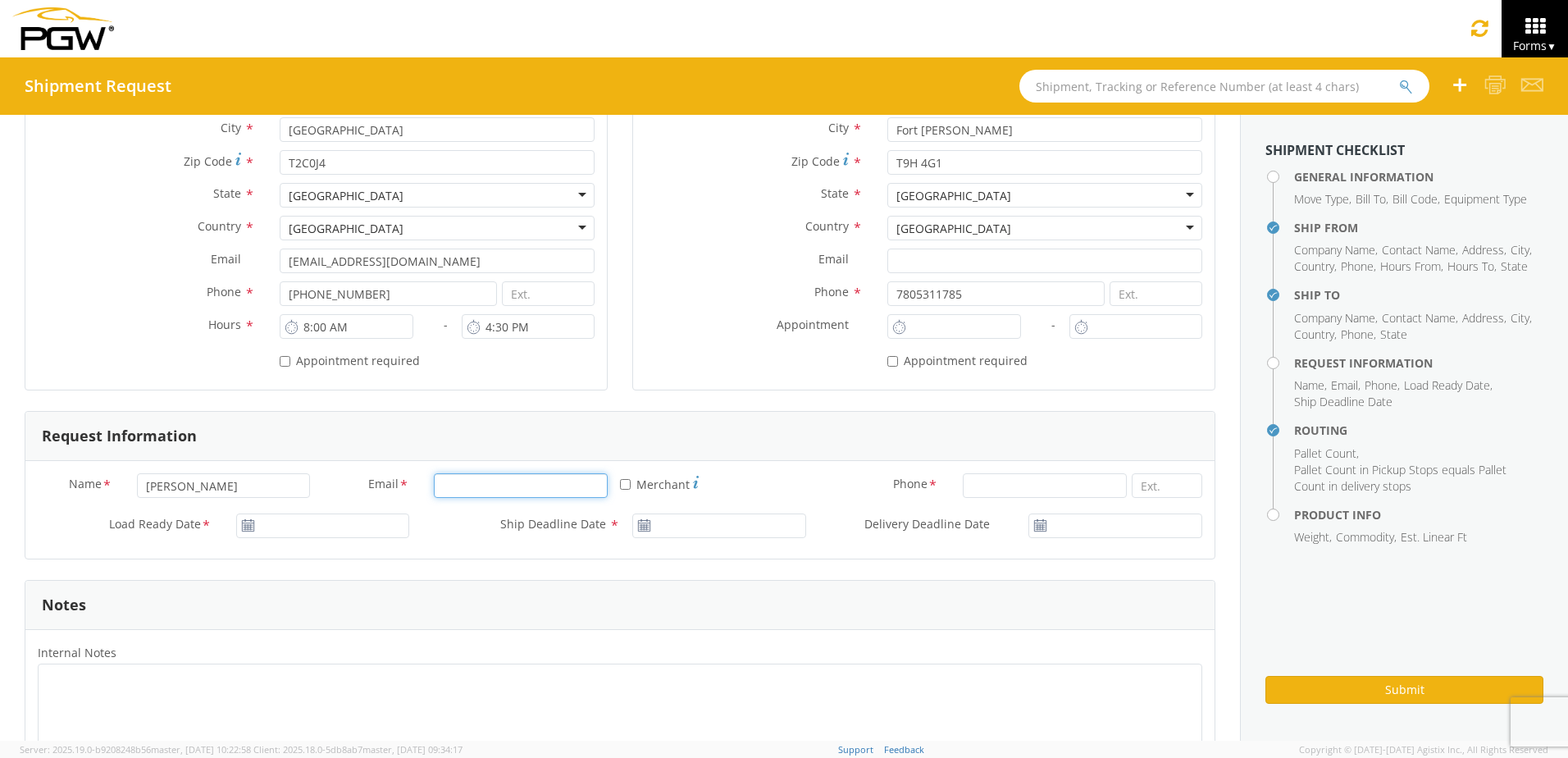
type input "[EMAIL_ADDRESS][DOMAIN_NAME]"
click at [1007, 484] on input at bounding box center [1045, 486] width 165 height 25
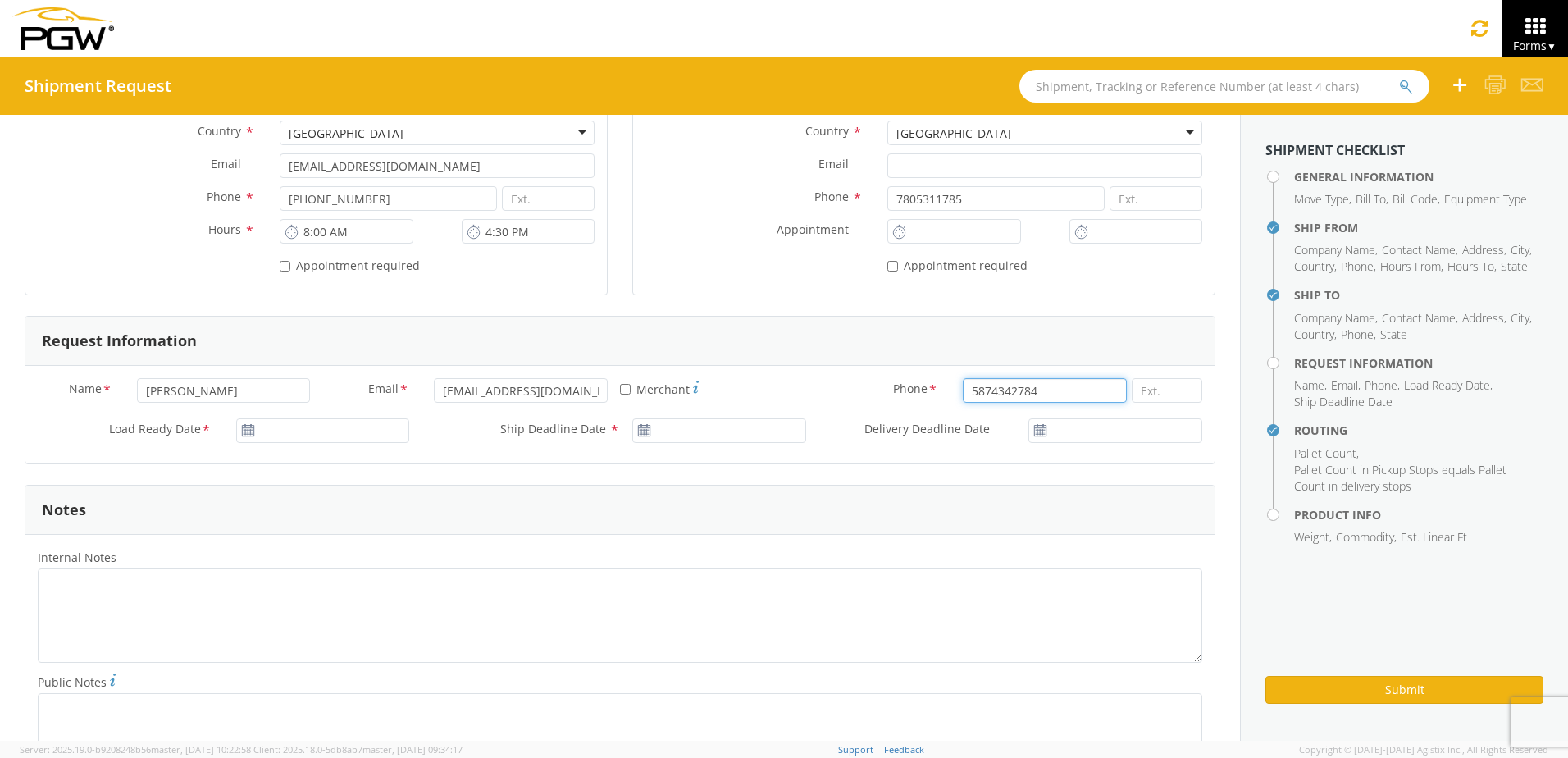
scroll to position [656, 0]
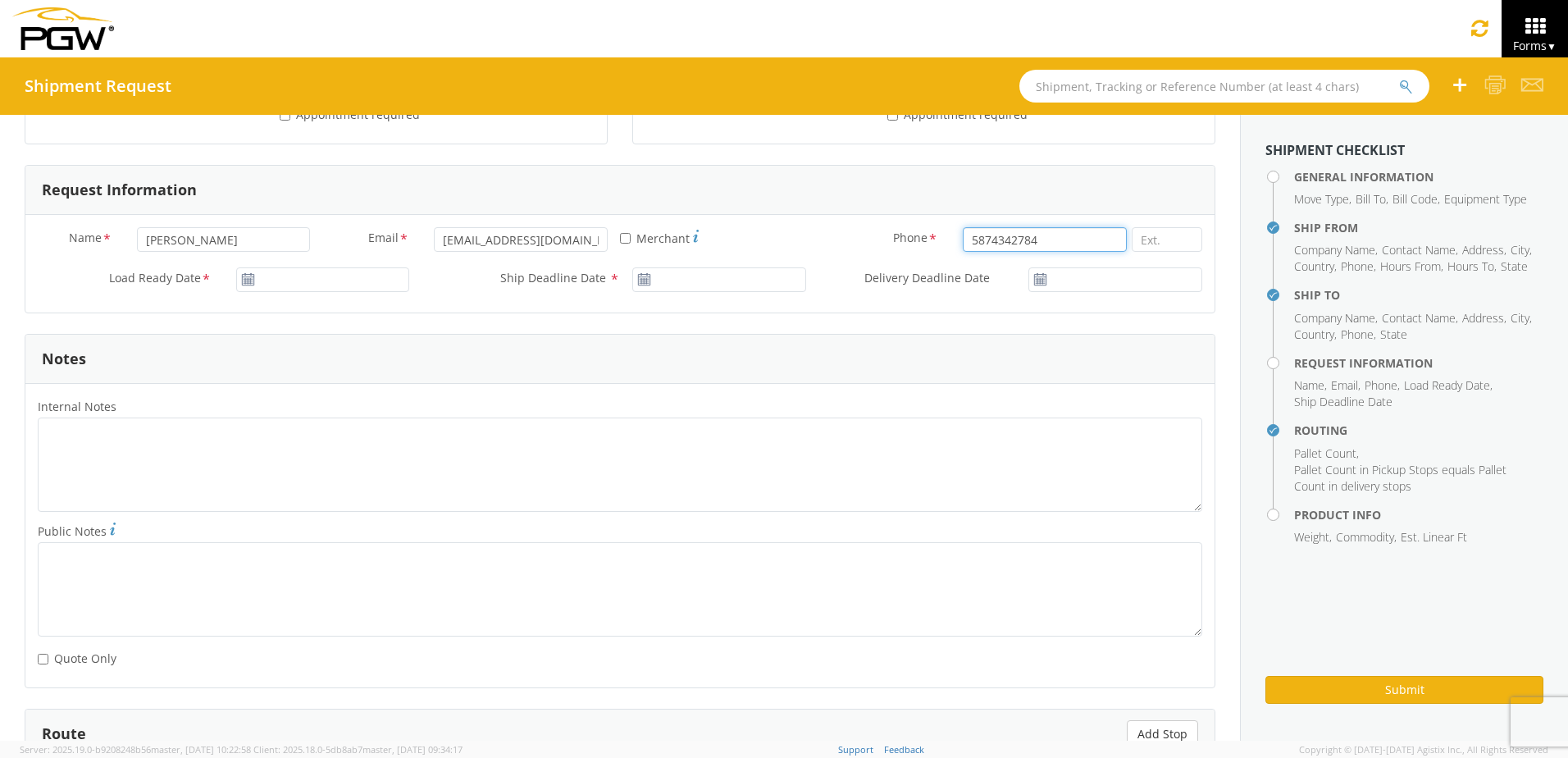
type input "5874342784"
type input "[DATE]"
click at [316, 285] on input "[DATE]" at bounding box center [322, 280] width 174 height 25
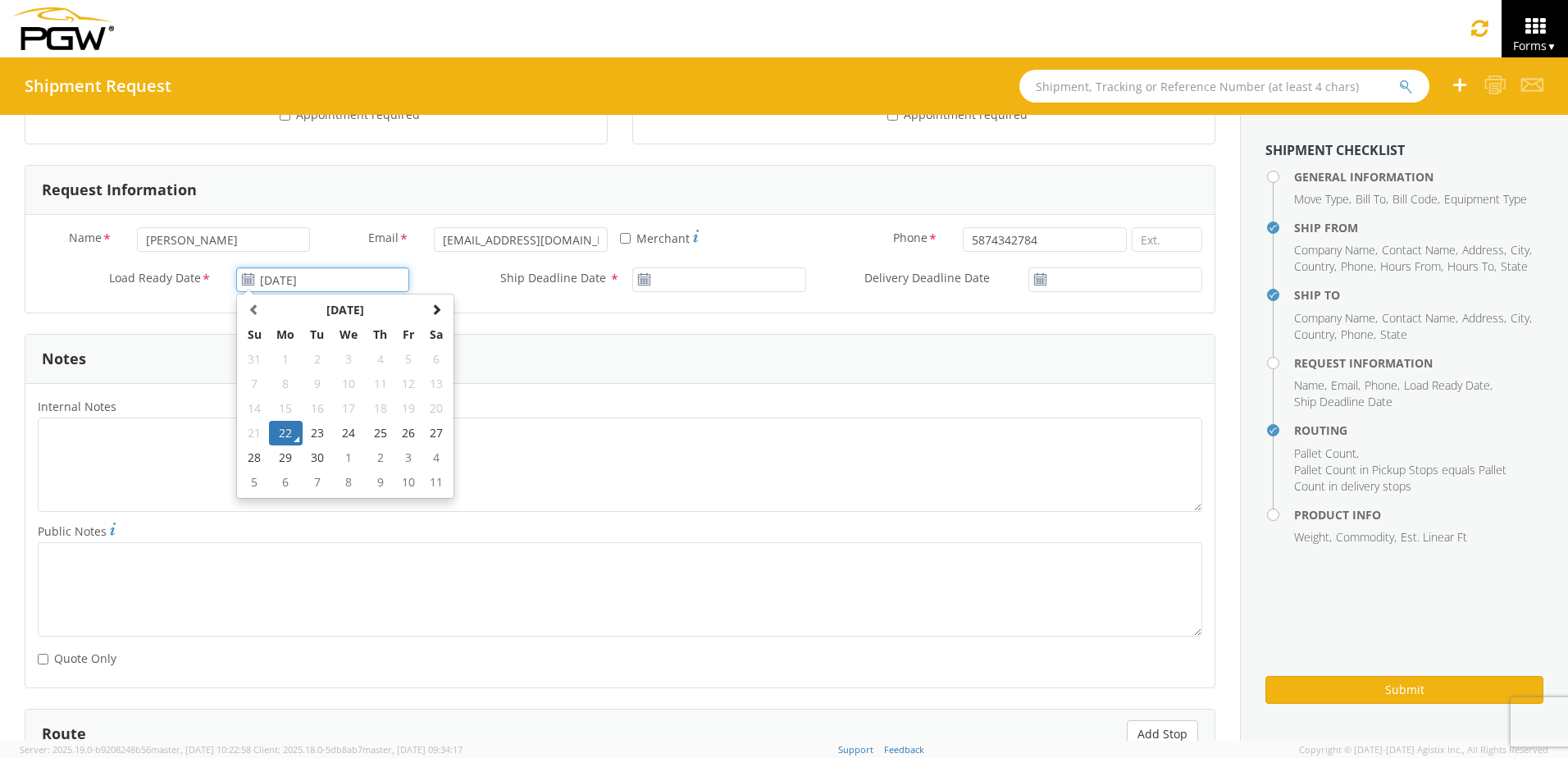
click at [273, 434] on td "22" at bounding box center [286, 433] width 34 height 25
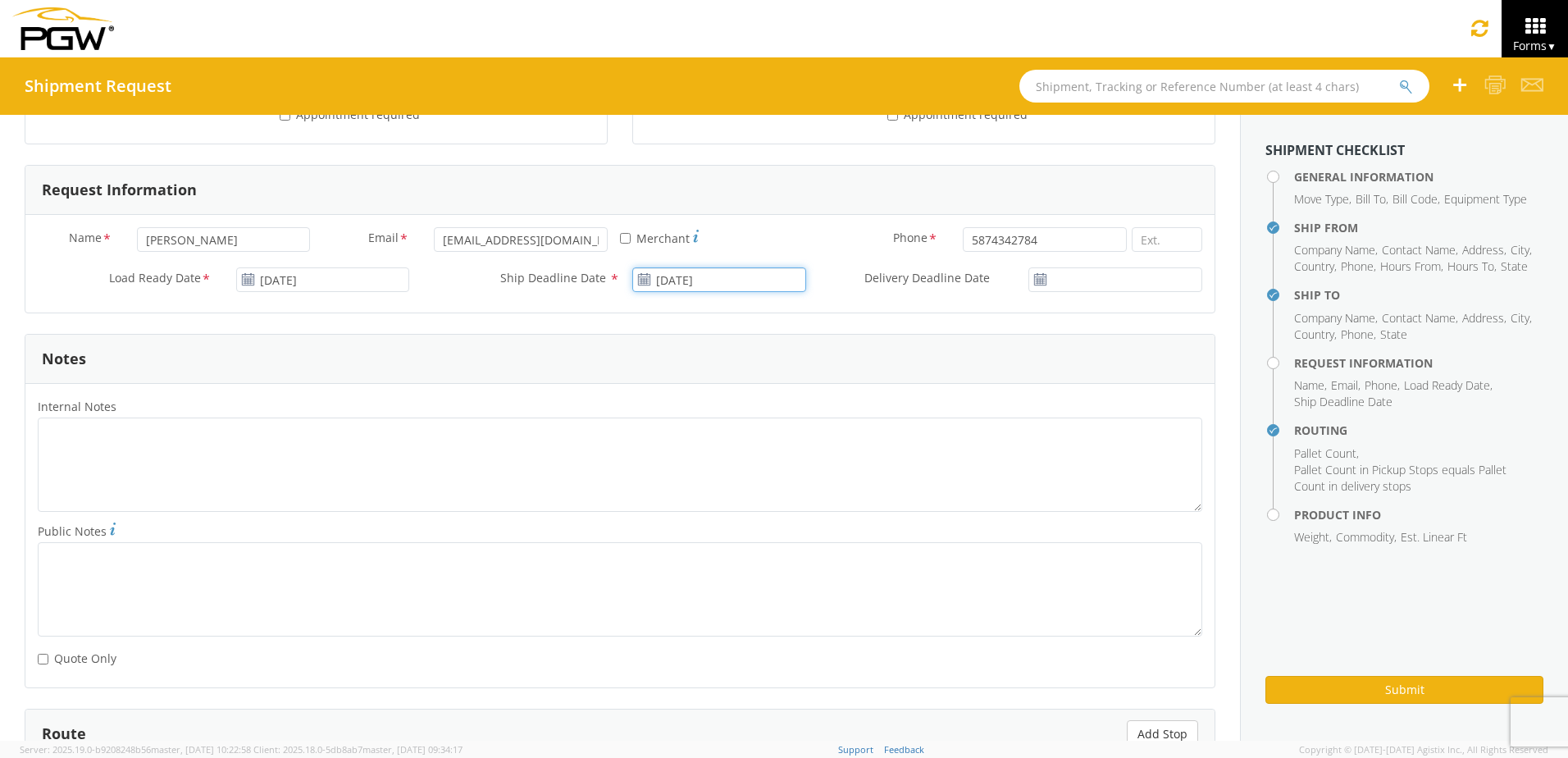
click at [704, 276] on input "[DATE]" at bounding box center [718, 280] width 174 height 25
click at [766, 439] on td "25" at bounding box center [776, 433] width 29 height 25
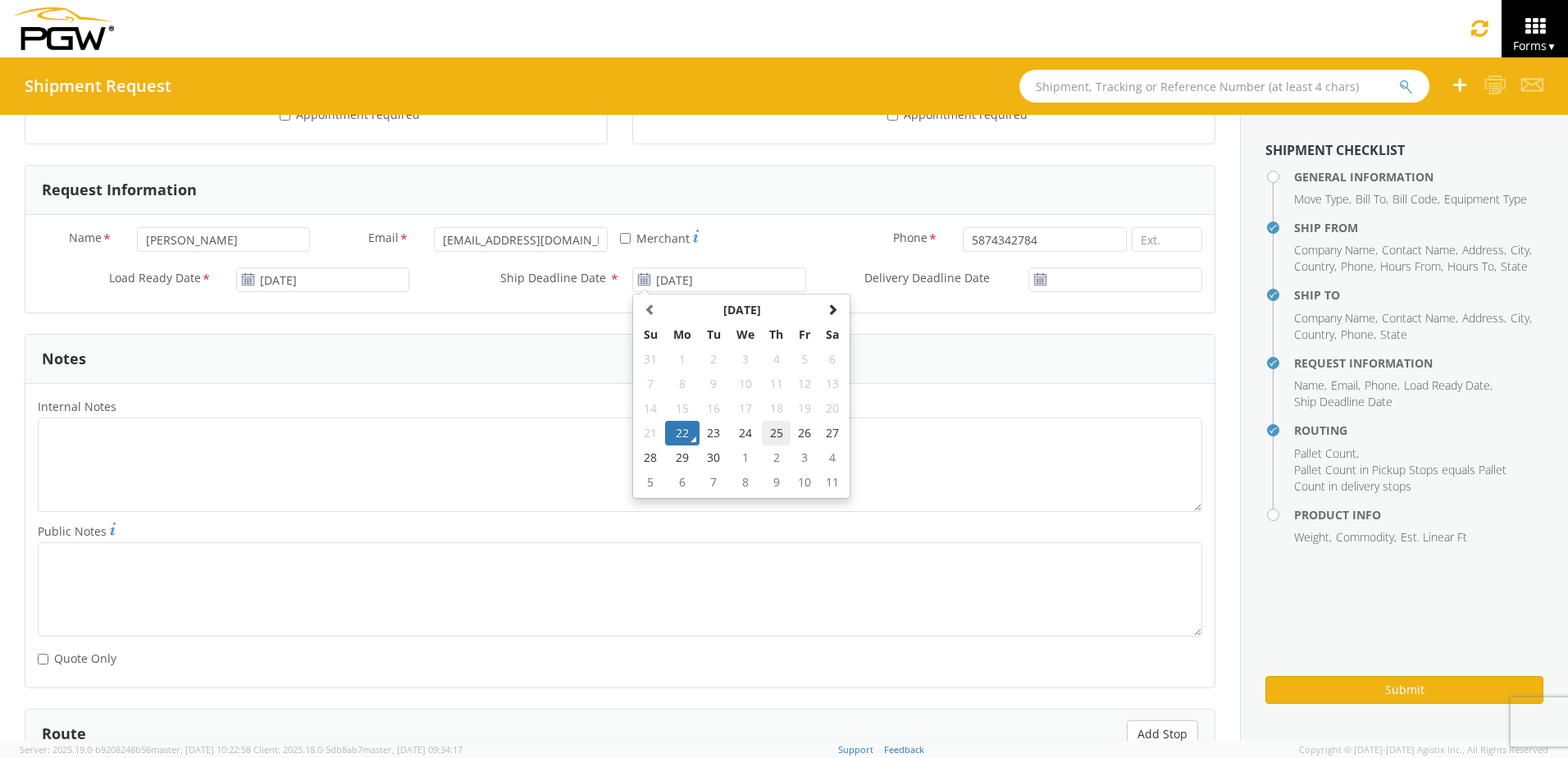
type input "[DATE]"
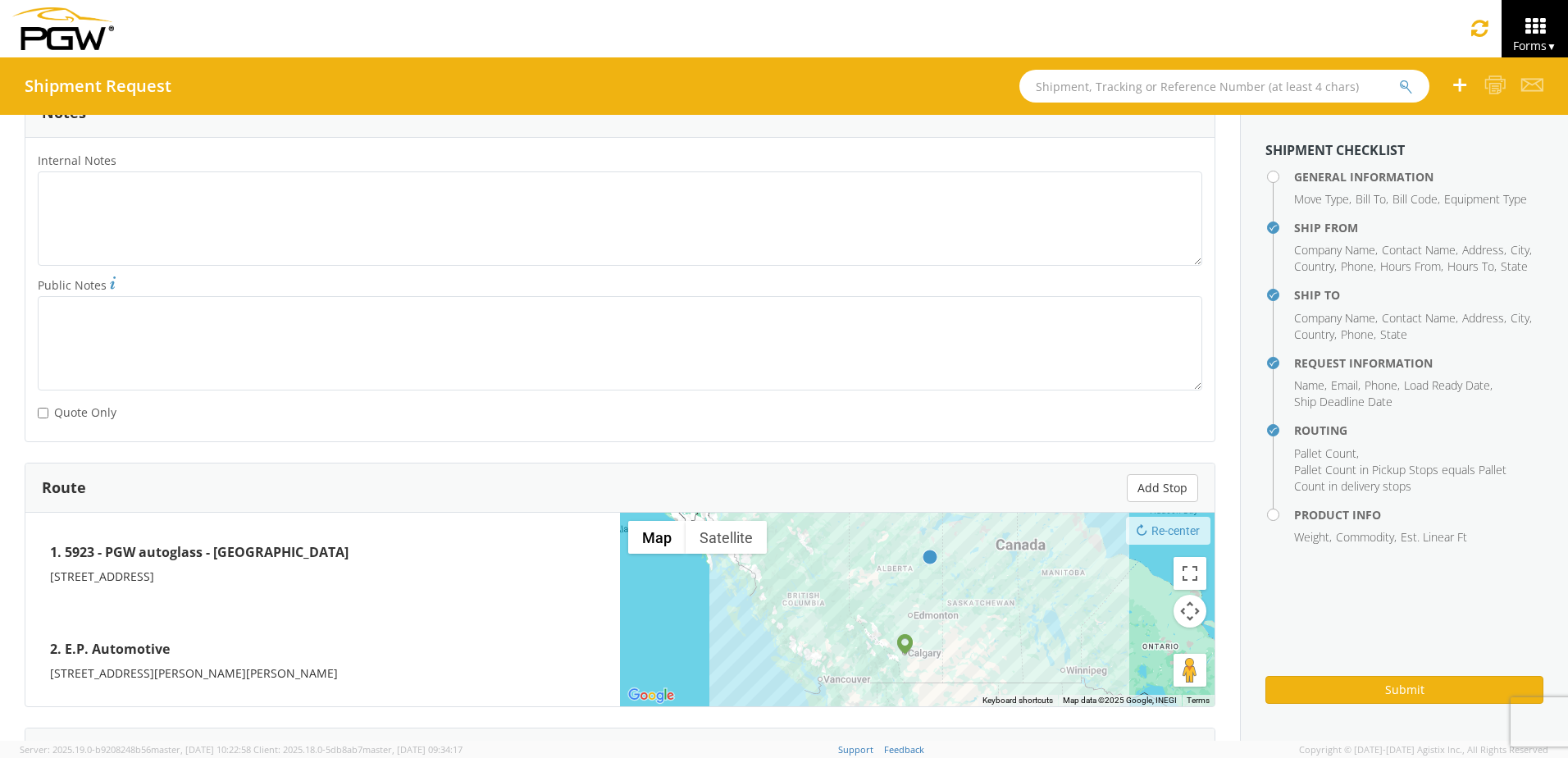
scroll to position [1200, 0]
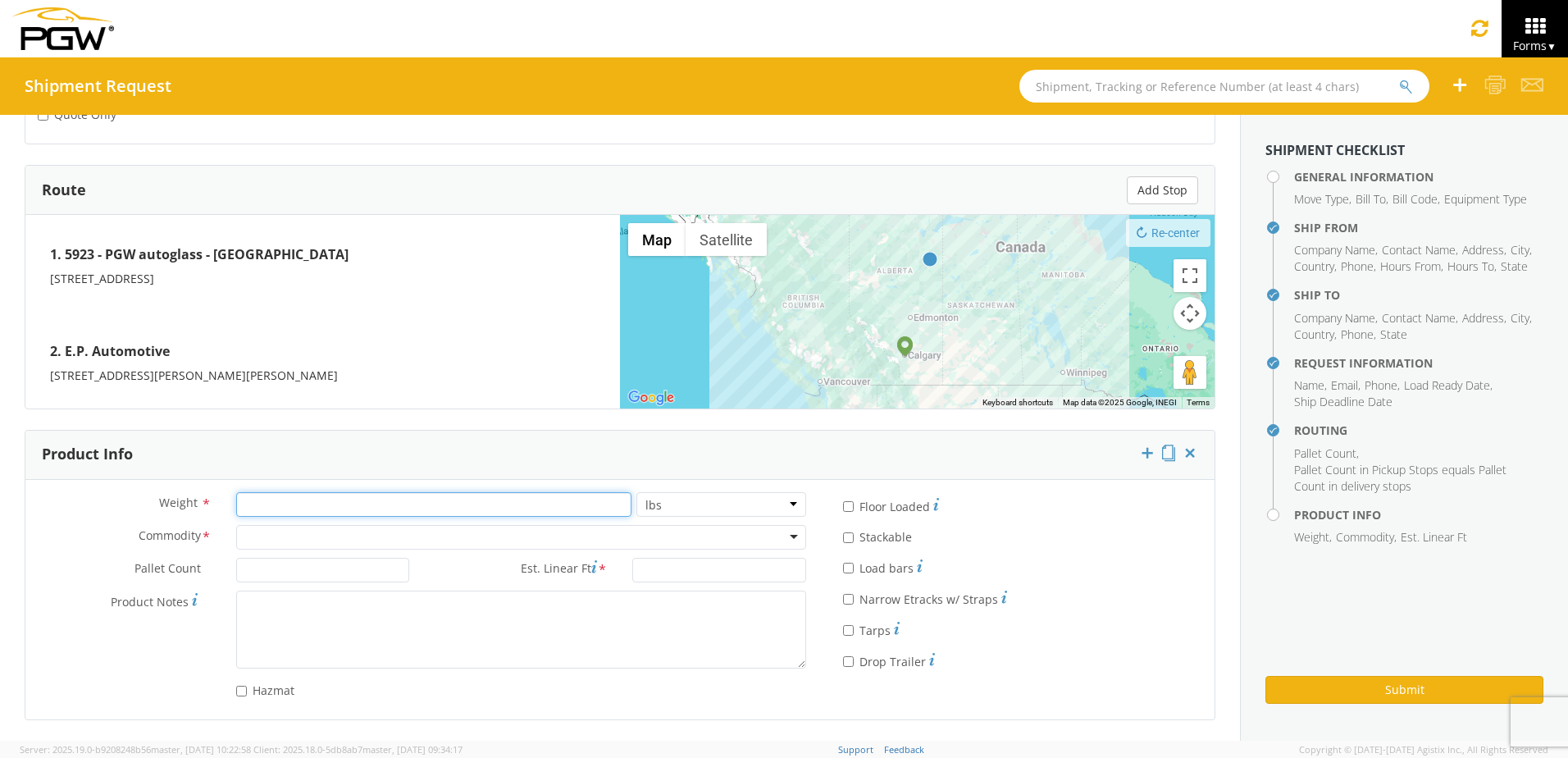
click at [370, 499] on input "number" at bounding box center [434, 505] width 395 height 25
type input "300"
click at [394, 536] on div at bounding box center [521, 537] width 570 height 25
click at [338, 583] on div "Pallet Count *" at bounding box center [223, 575] width 396 height 33
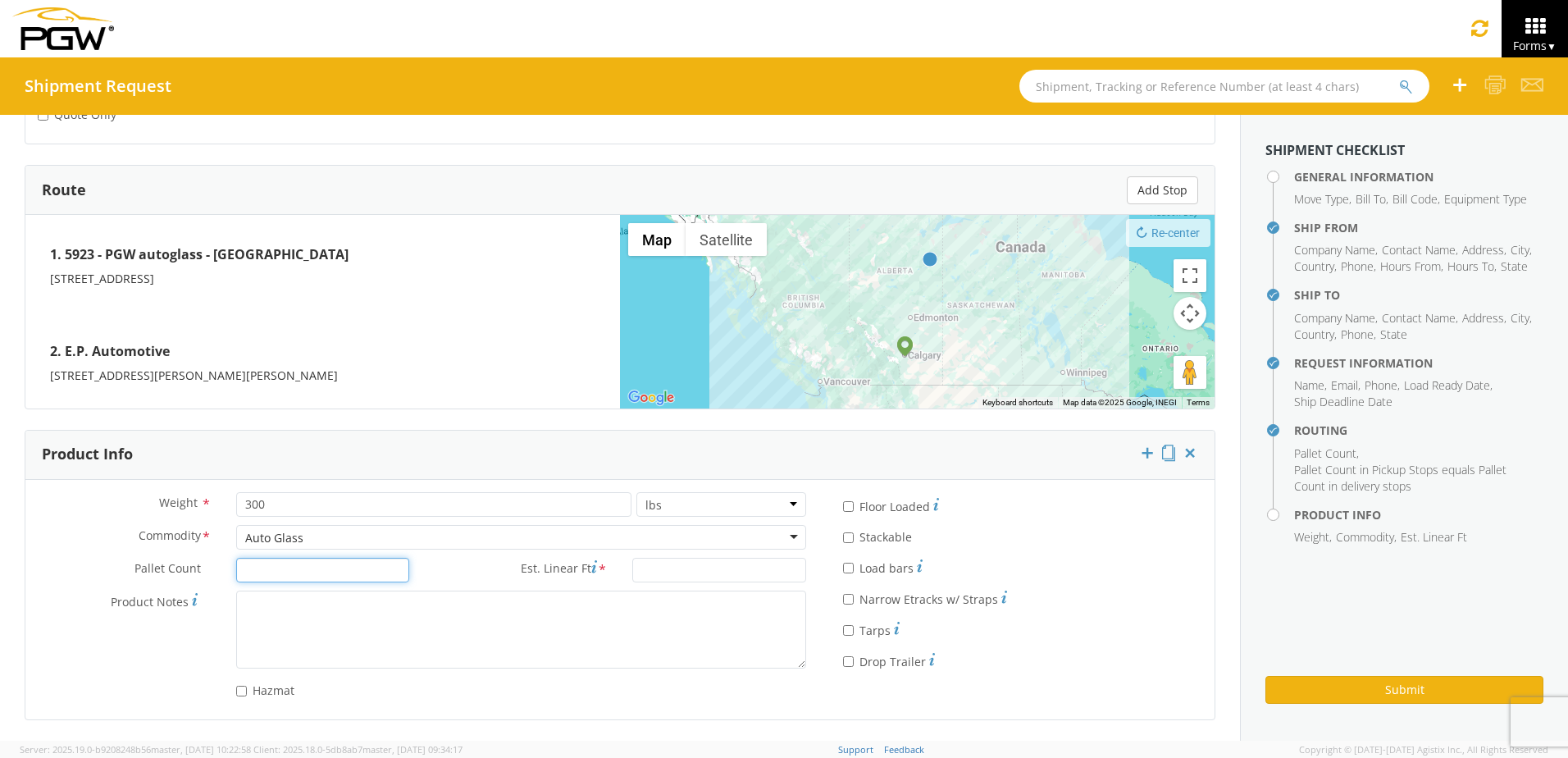
click at [326, 575] on input "Pallet Count *" at bounding box center [322, 570] width 174 height 25
type input "1"
click at [749, 572] on input "Est. Linear Ft *" at bounding box center [718, 570] width 174 height 25
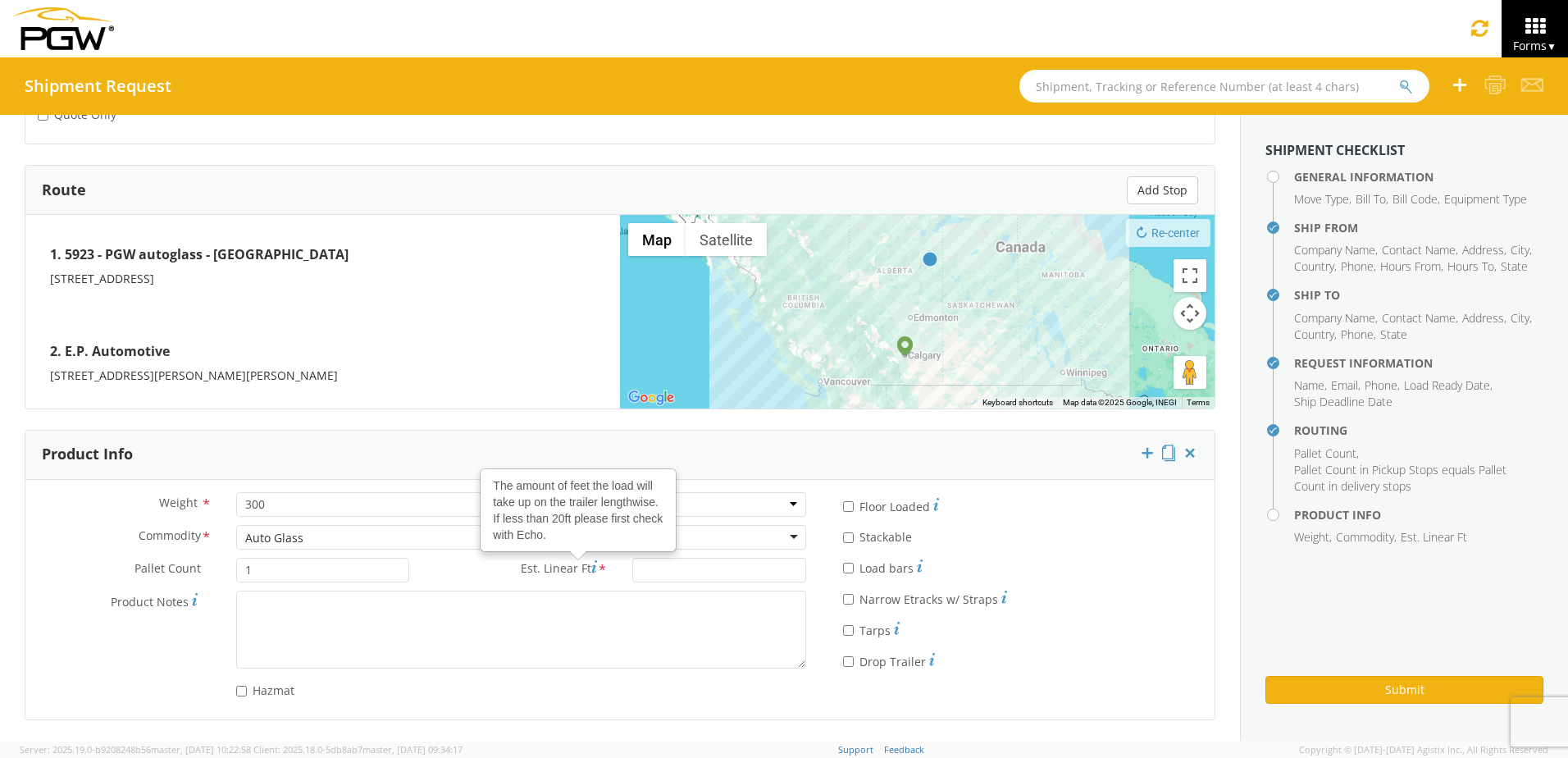
click at [591, 571] on use at bounding box center [594, 566] width 6 height 12
click at [632, 571] on input "Est. Linear Ft The amount of feet the load will take up on the trailer lengthwi…" at bounding box center [718, 570] width 174 height 25
click at [468, 576] on label "Est. Linear Ft The amount of feet the load will take up on the trailer lengthwi…" at bounding box center [521, 569] width 198 height 22
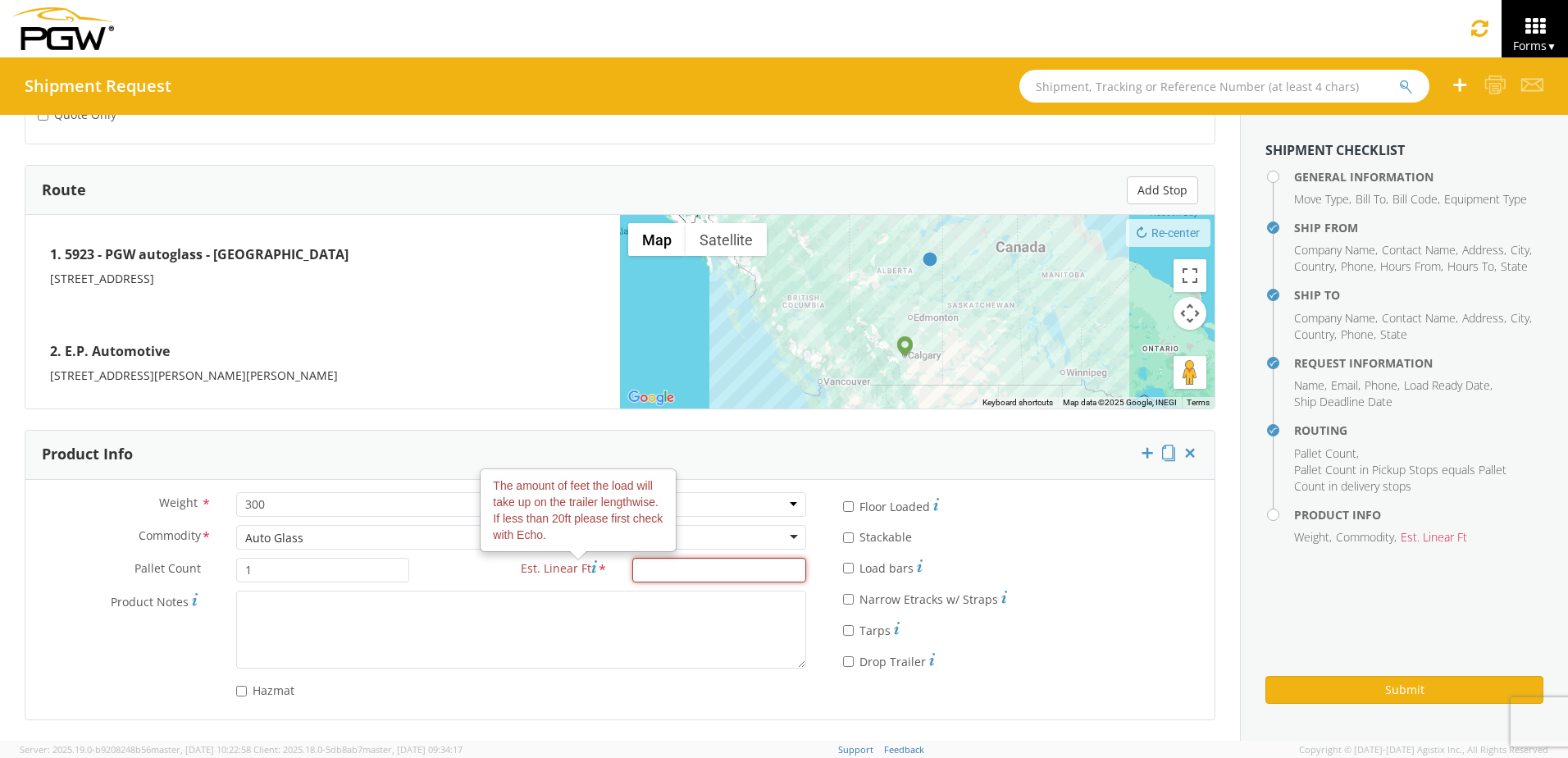
click at [632, 576] on input "Est. Linear Ft The amount of feet the load will take up on the trailer lengthwi…" at bounding box center [718, 570] width 174 height 25
click at [1133, 624] on div "* Tarps" at bounding box center [1017, 628] width 347 height 23
click at [687, 571] on input "Est. Linear Ft *" at bounding box center [718, 570] width 174 height 25
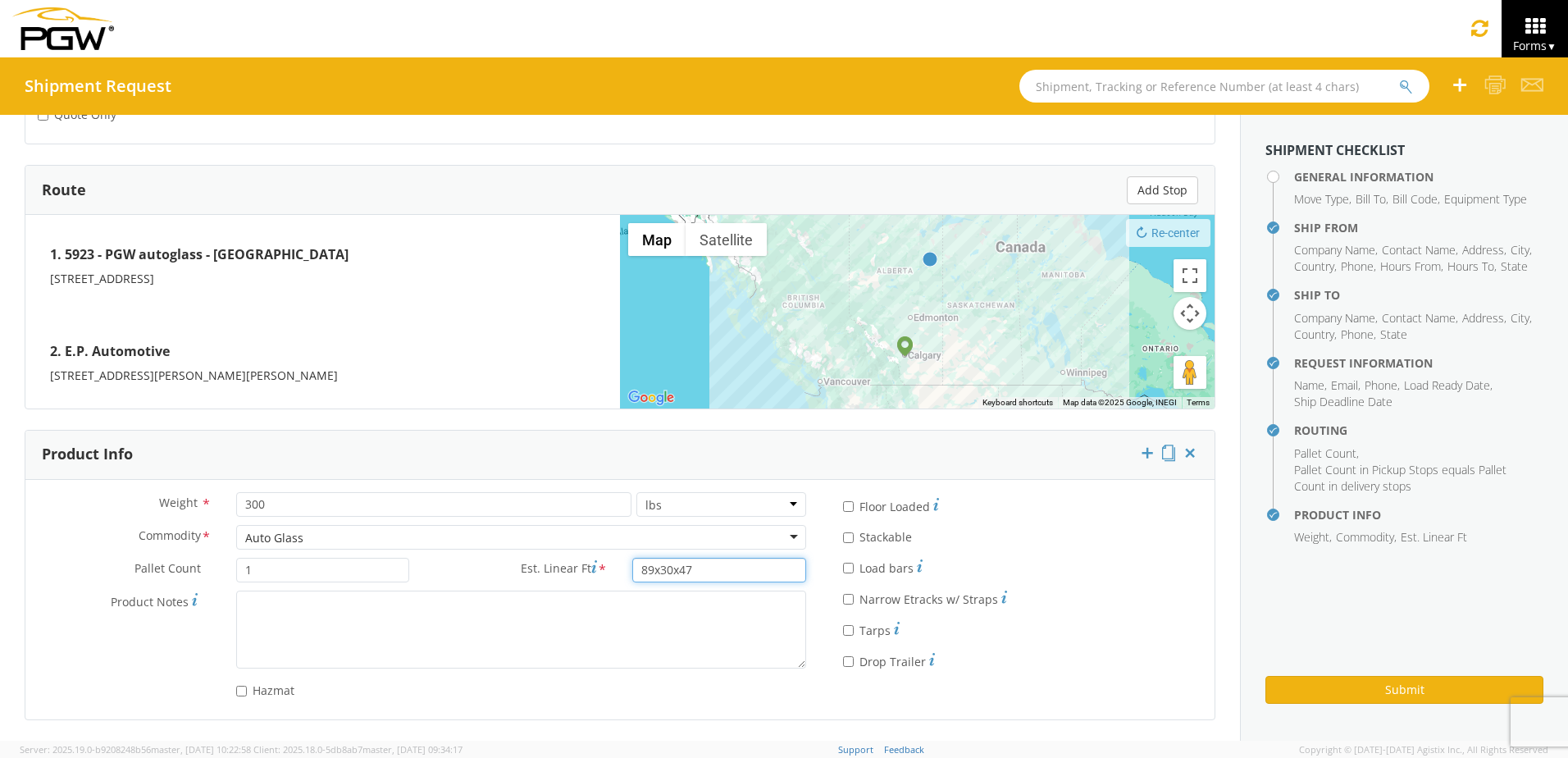
type input "89x30x47"
click at [801, 693] on div "Hazmat" at bounding box center [522, 687] width 595 height 22
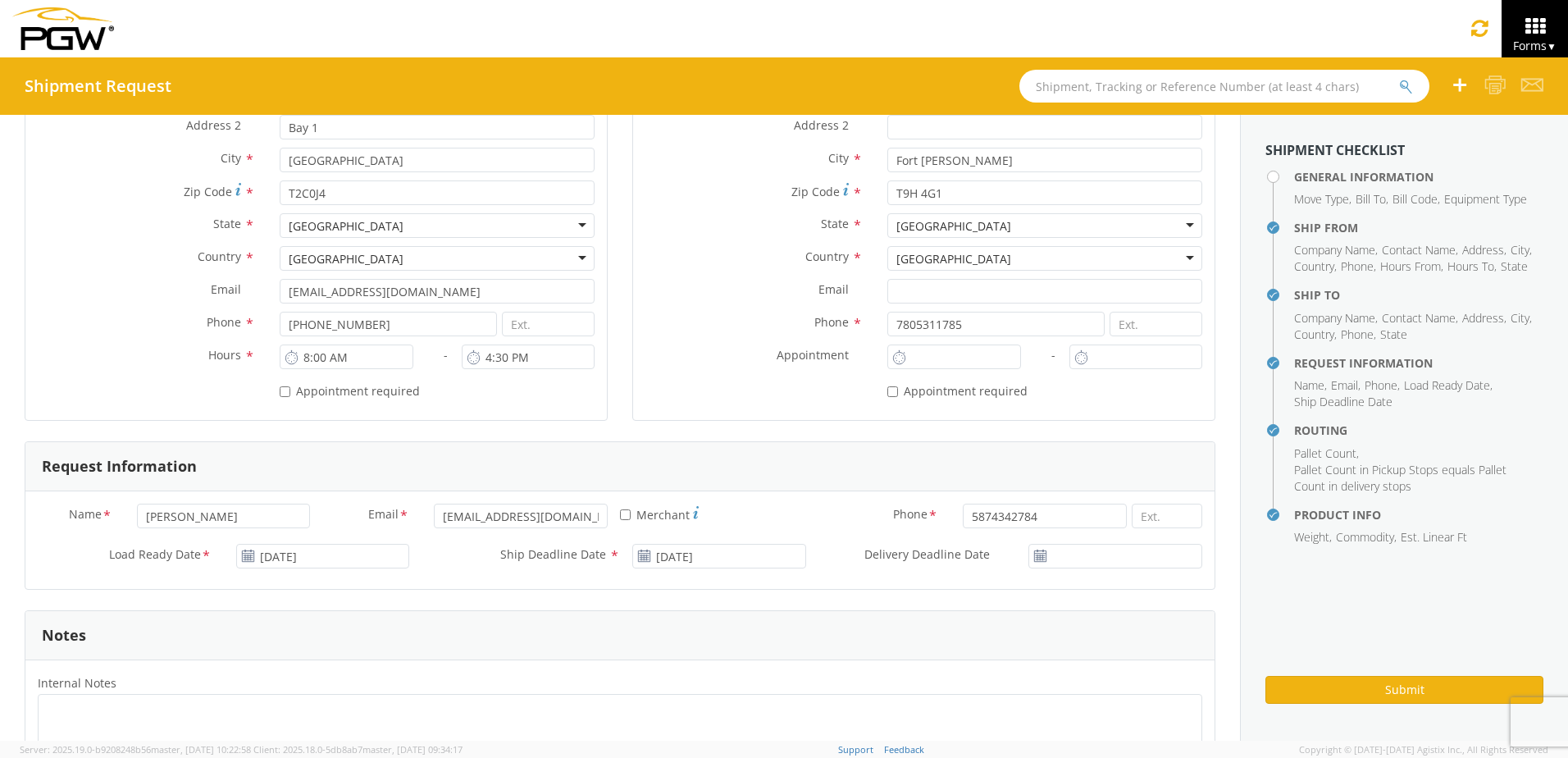
scroll to position [0, 0]
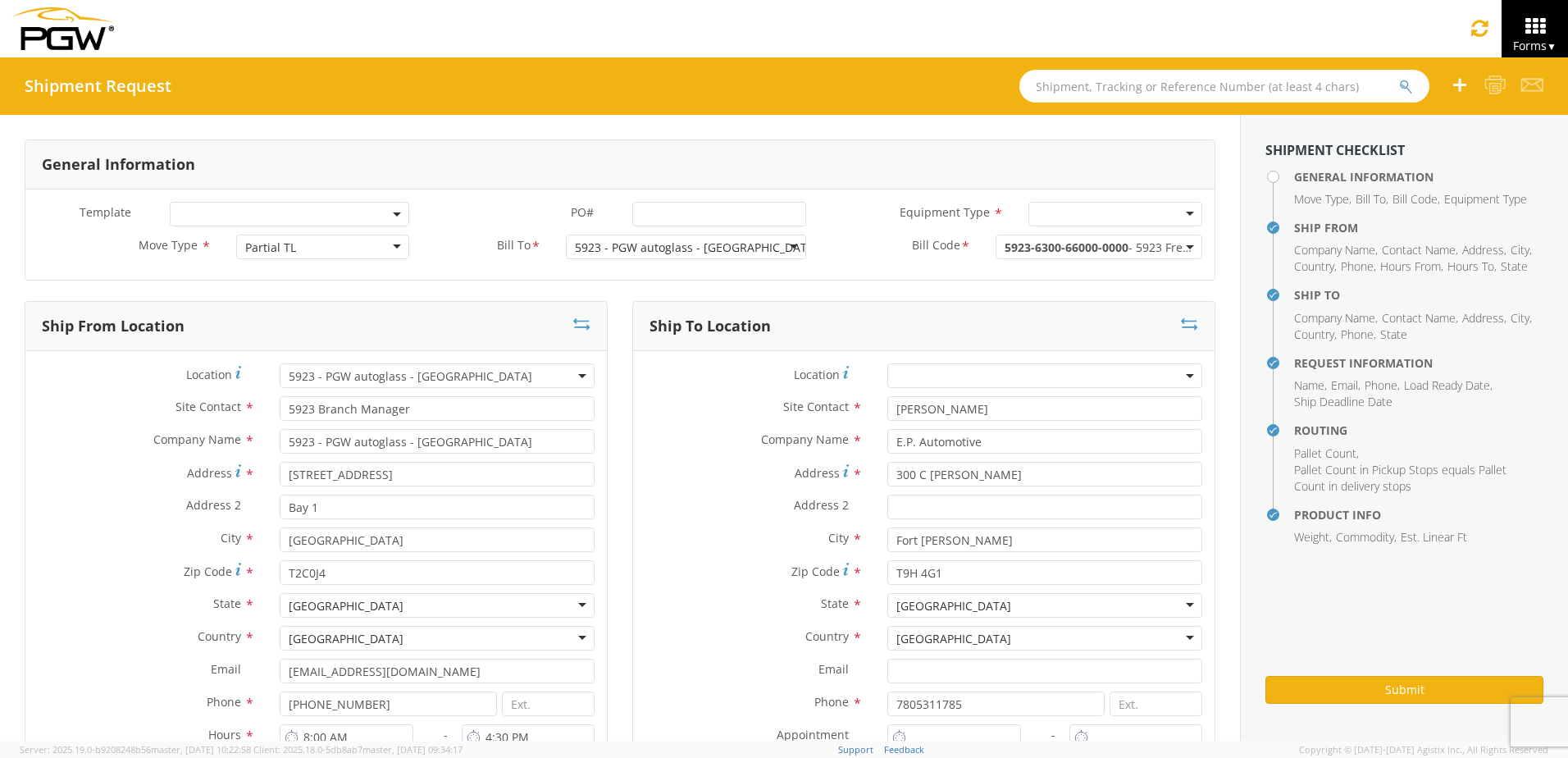
click at [1047, 220] on div at bounding box center [1115, 214] width 174 height 25
click at [1043, 221] on div at bounding box center [1115, 214] width 174 height 25
click at [1098, 212] on div "28’ Box Van" at bounding box center [1115, 214] width 174 height 25
click at [1084, 174] on div "General Information" at bounding box center [620, 164] width 1189 height 49
click at [1048, 213] on div "28’ Box Van" at bounding box center [1068, 215] width 61 height 17
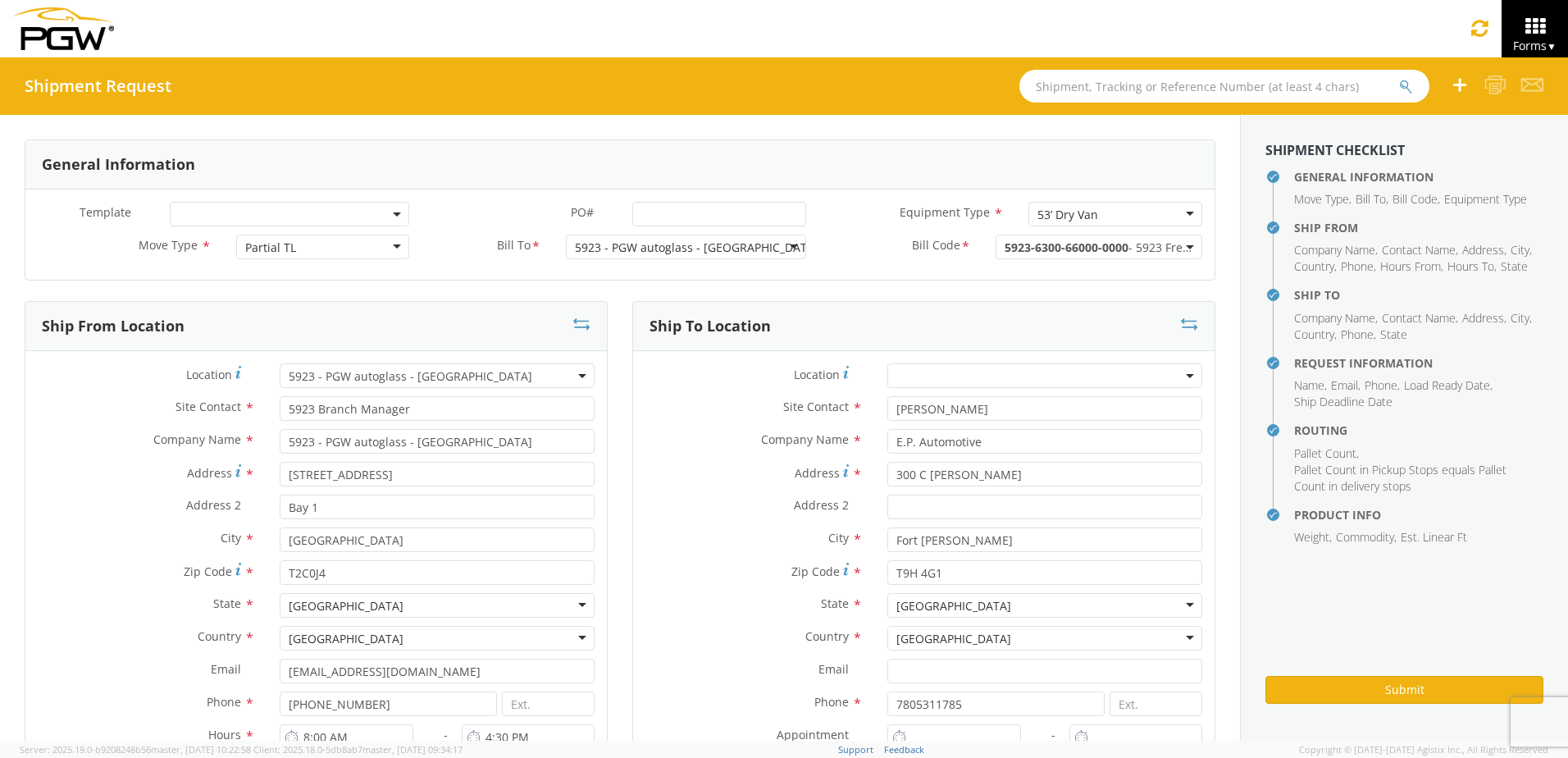
drag, startPoint x: 1070, startPoint y: 258, endPoint x: 1057, endPoint y: 203, distance: 56.5
click at [1037, 178] on div "General Information" at bounding box center [620, 164] width 1189 height 49
click at [1037, 216] on div "53’ Dry Van" at bounding box center [1067, 215] width 61 height 17
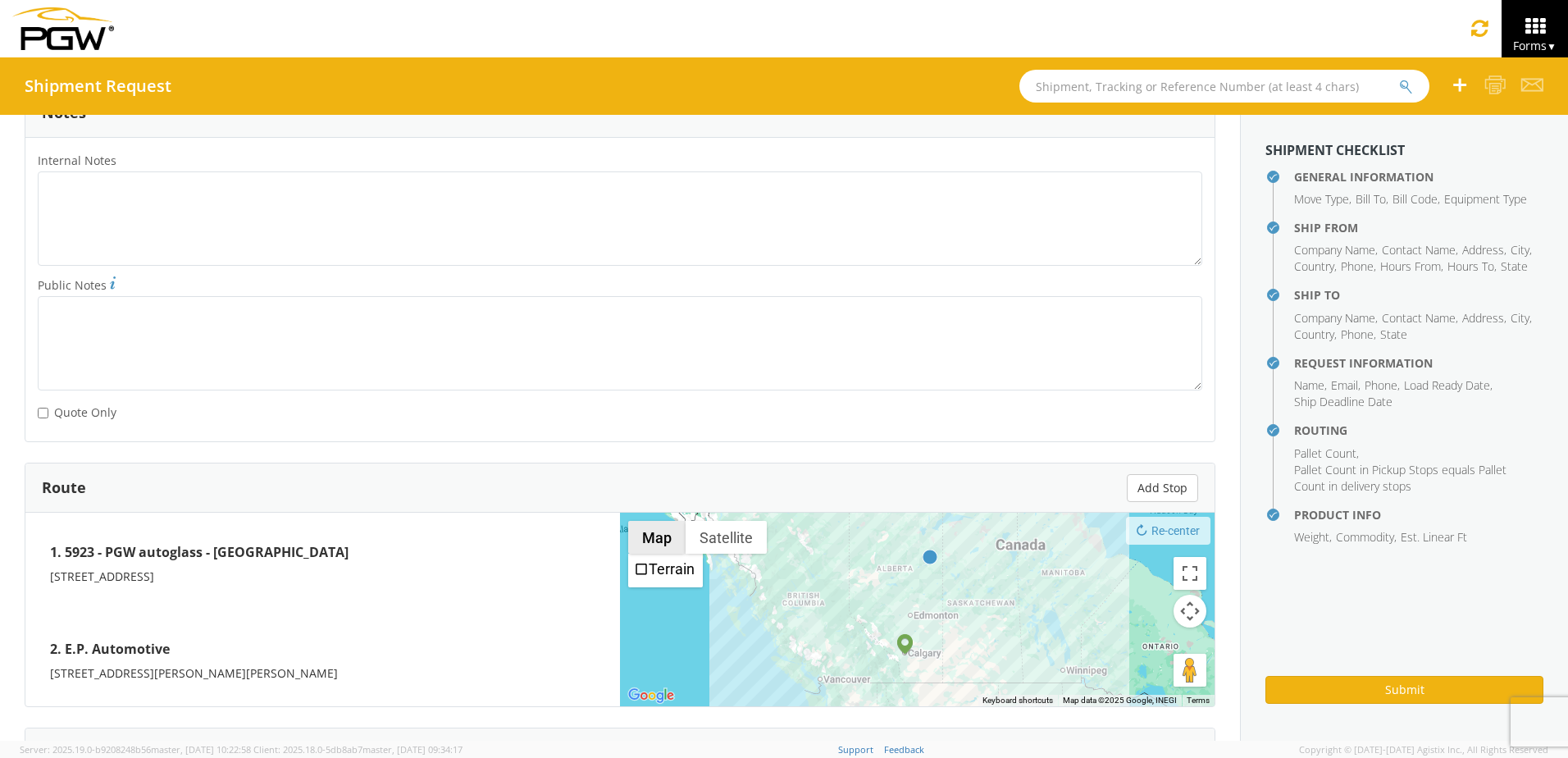
scroll to position [1200, 0]
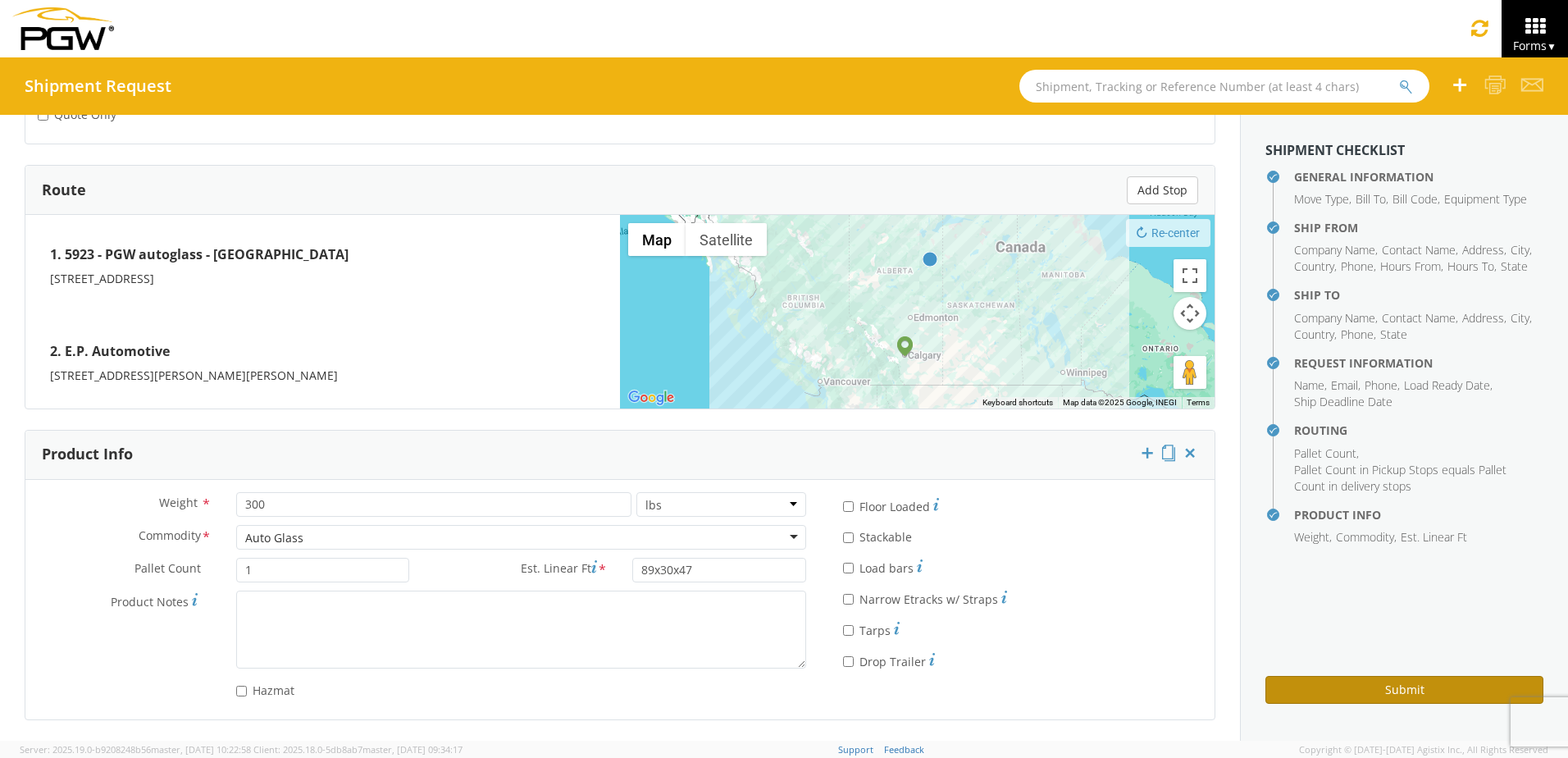
click at [1338, 688] on button "Submit" at bounding box center [1404, 690] width 278 height 28
